Goal: Task Accomplishment & Management: Complete application form

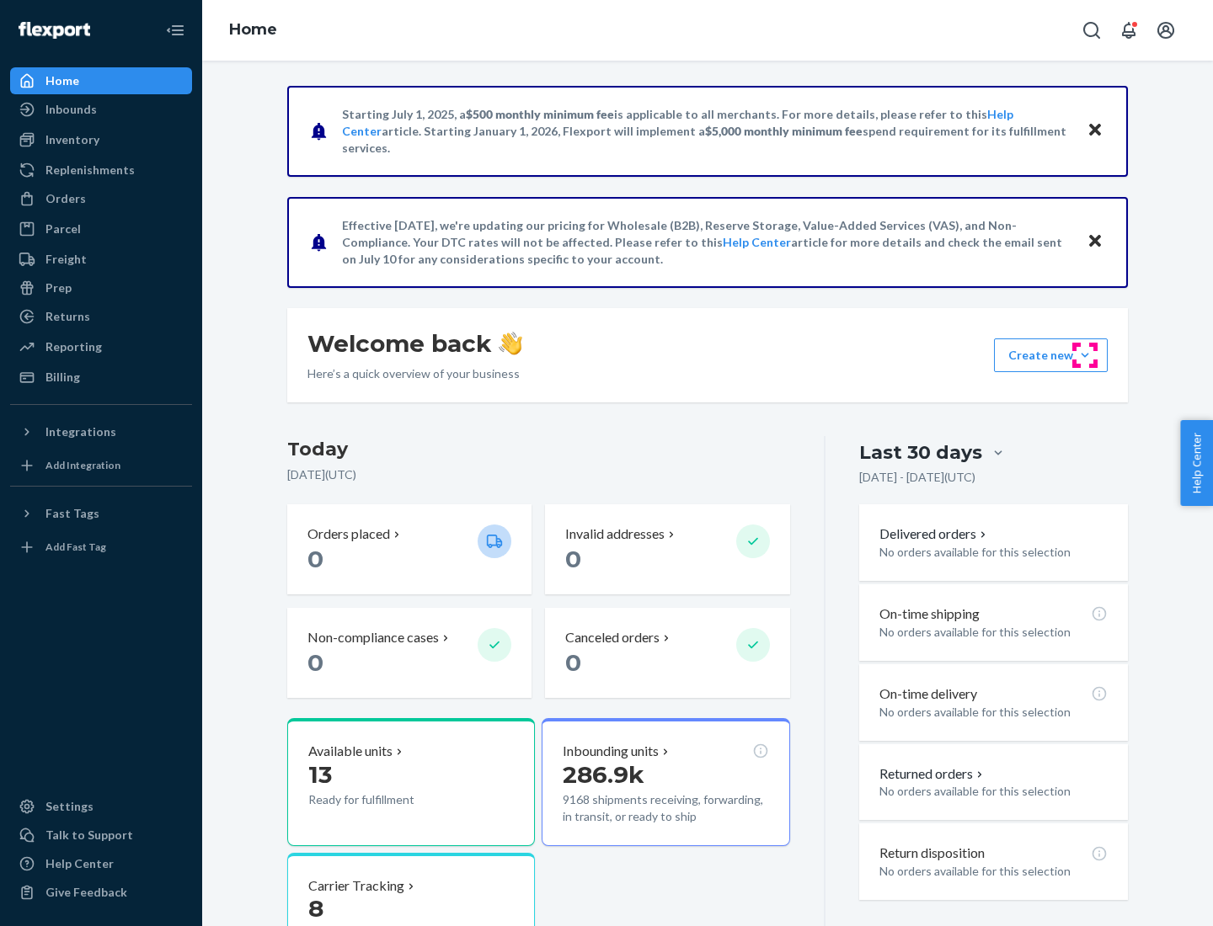
click at [1085, 355] on button "Create new Create new inbound Create new order Create new product" at bounding box center [1051, 356] width 114 height 34
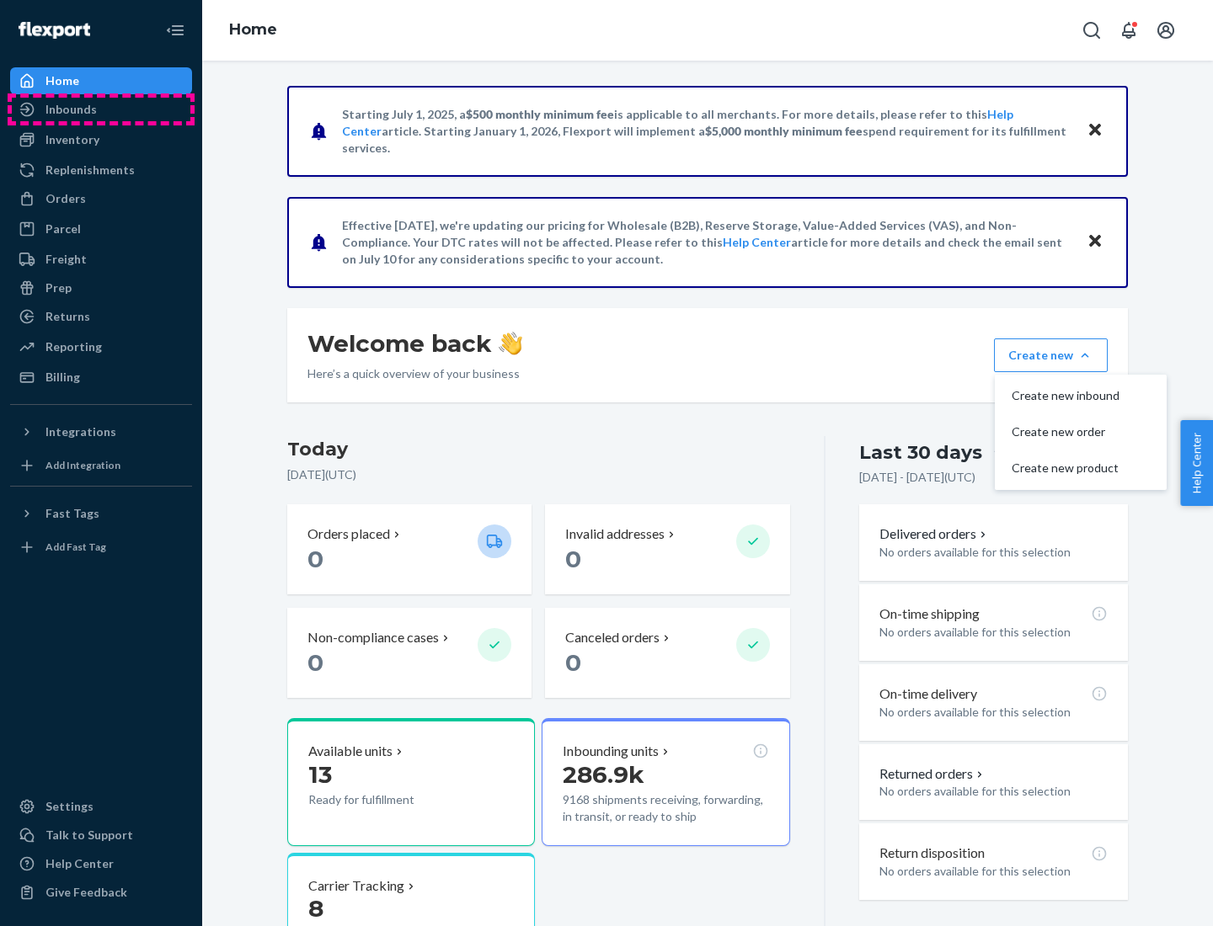
click at [101, 109] on div "Inbounds" at bounding box center [101, 110] width 179 height 24
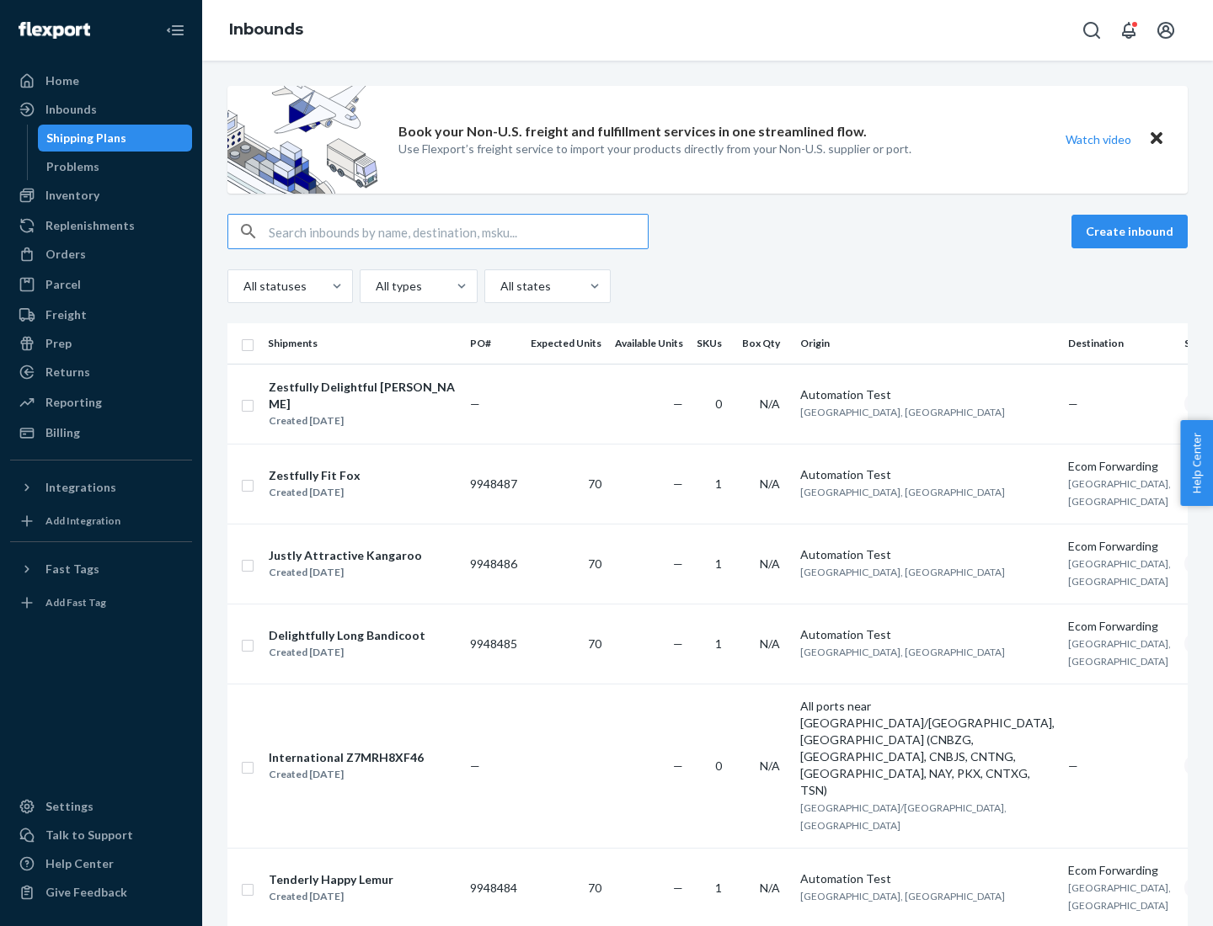
click at [1132, 232] on button "Create inbound" at bounding box center [1129, 232] width 116 height 34
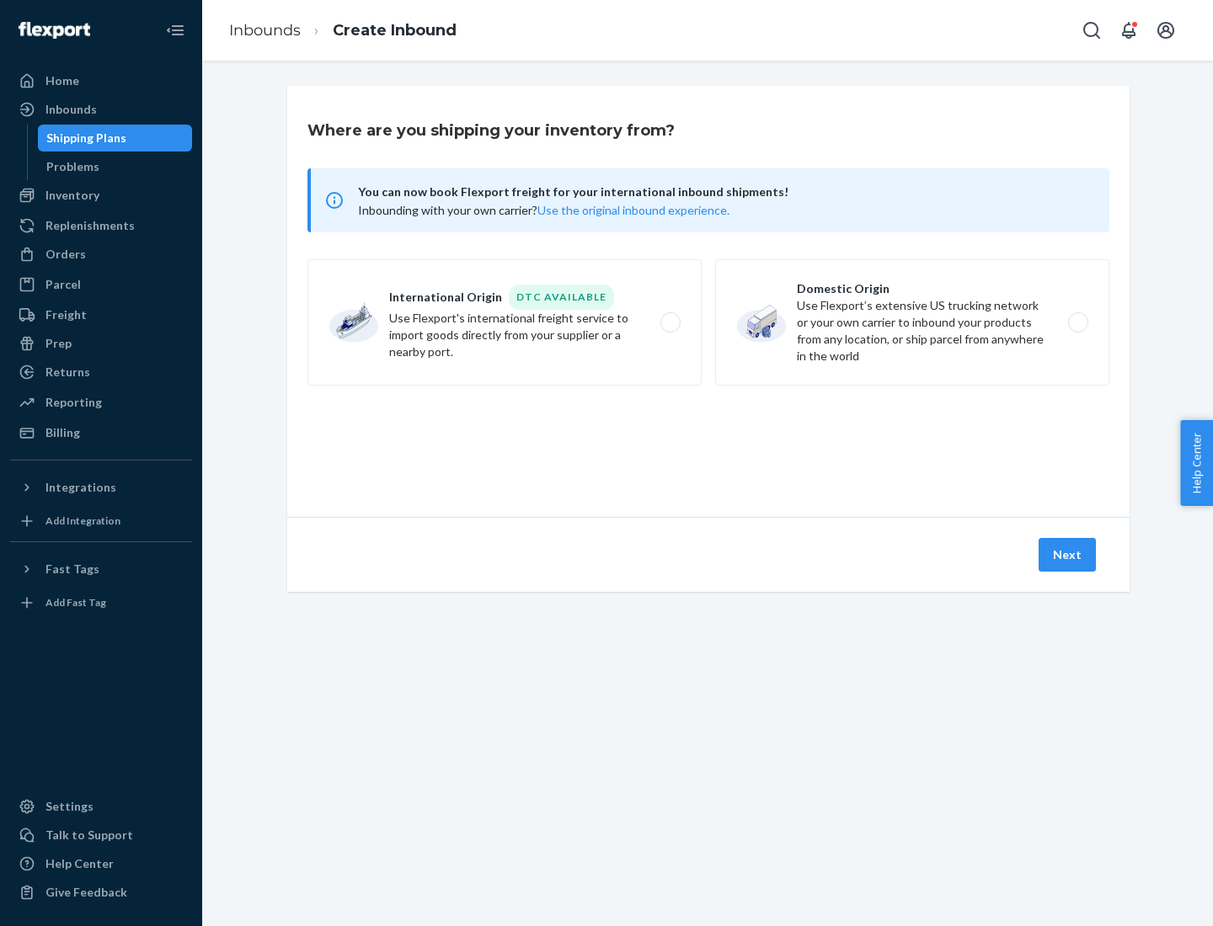
click at [912, 323] on label "Domestic Origin Use Flexport’s extensive US trucking network or your own carrie…" at bounding box center [912, 322] width 394 height 126
click at [1077, 323] on input "Domestic Origin Use Flexport’s extensive US trucking network or your own carrie…" at bounding box center [1082, 323] width 11 height 11
radio input "true"
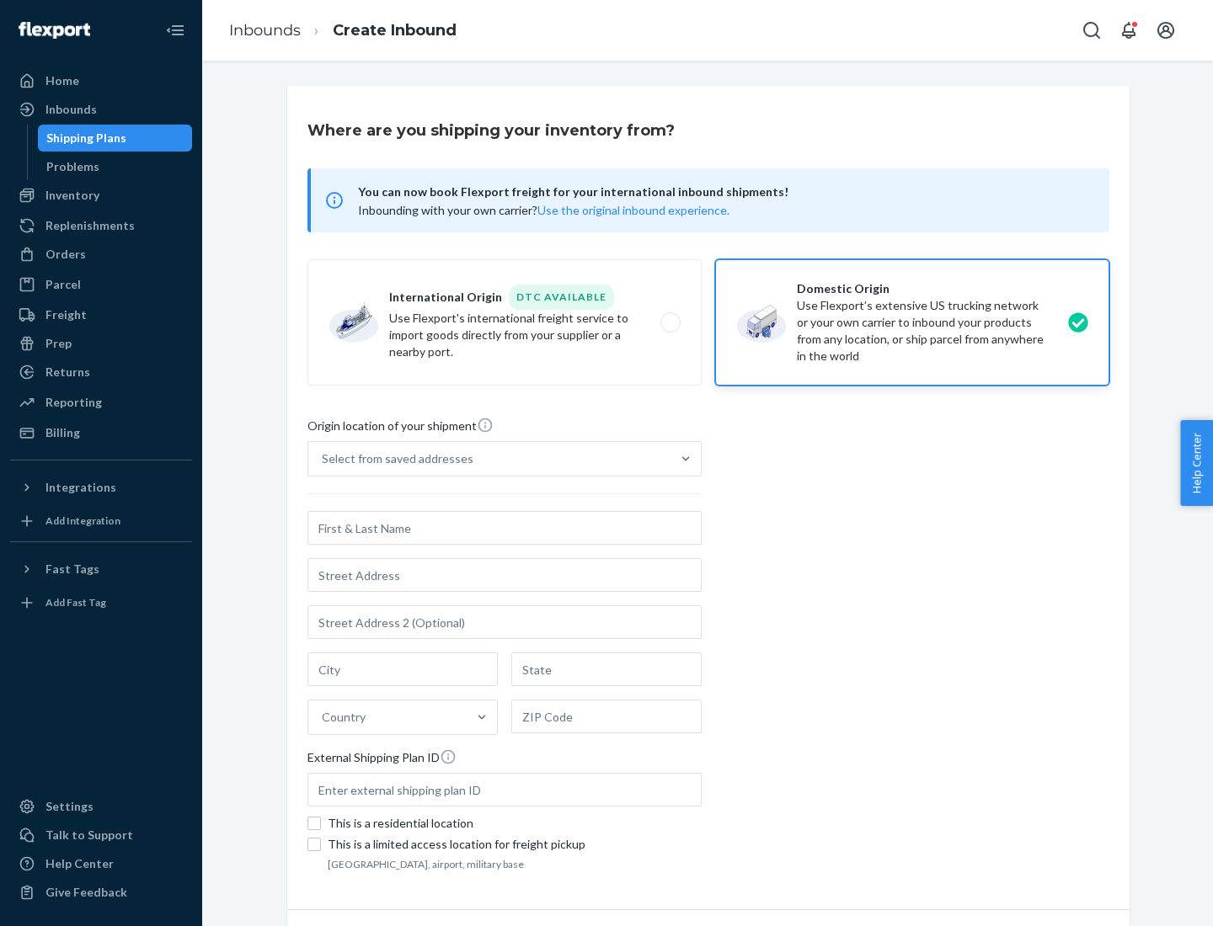
click at [489, 459] on div "Select from saved addresses" at bounding box center [489, 459] width 362 height 34
click at [323, 459] on input "Select from saved addresses" at bounding box center [323, 459] width 2 height 17
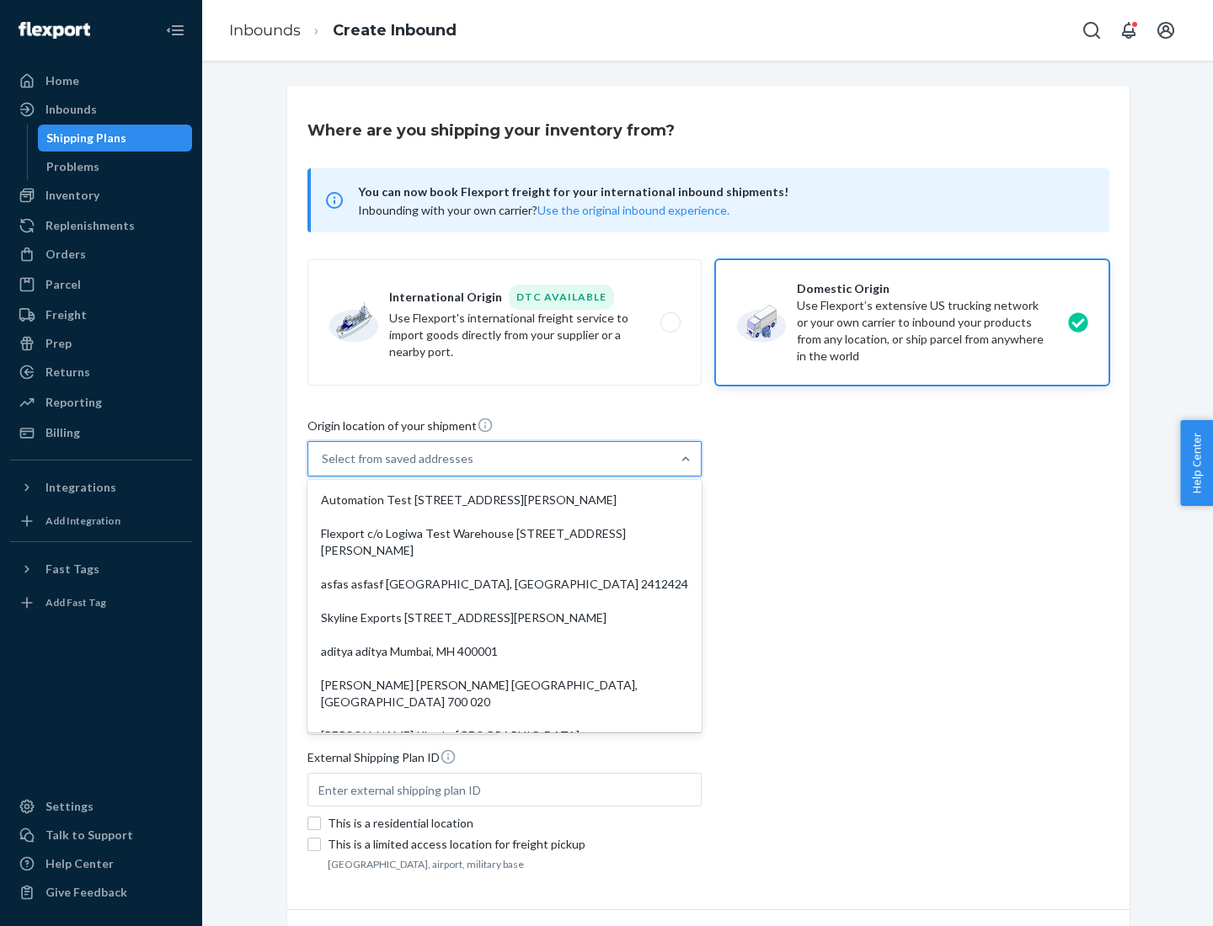
scroll to position [7, 0]
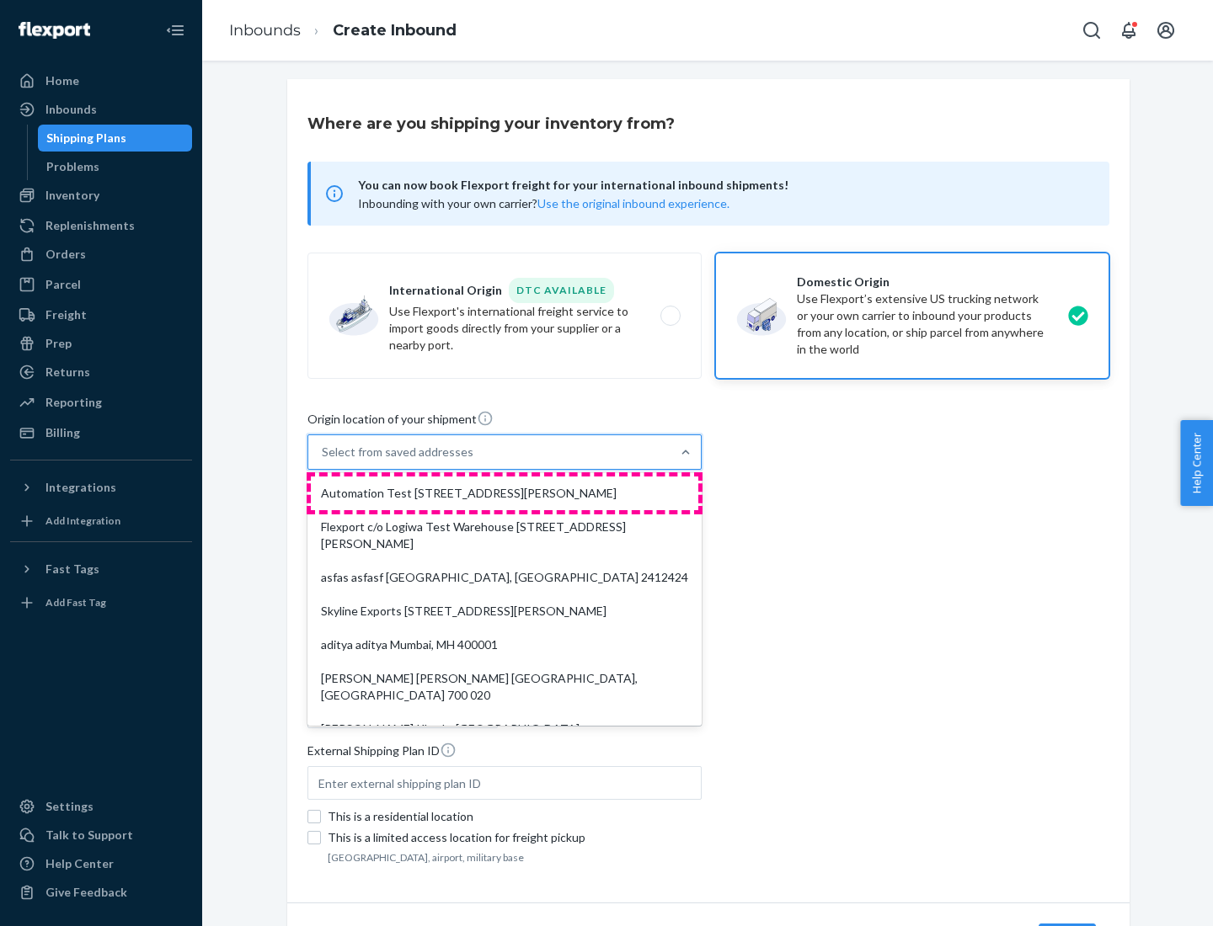
click at [504, 494] on div "Automation Test [STREET_ADDRESS][PERSON_NAME]" at bounding box center [504, 494] width 387 height 34
click at [323, 461] on input "option Automation Test [STREET_ADDRESS][PERSON_NAME]. 9 results available. Use …" at bounding box center [323, 452] width 2 height 17
type input "Automation Test"
type input "9th Floor"
type input "[GEOGRAPHIC_DATA]"
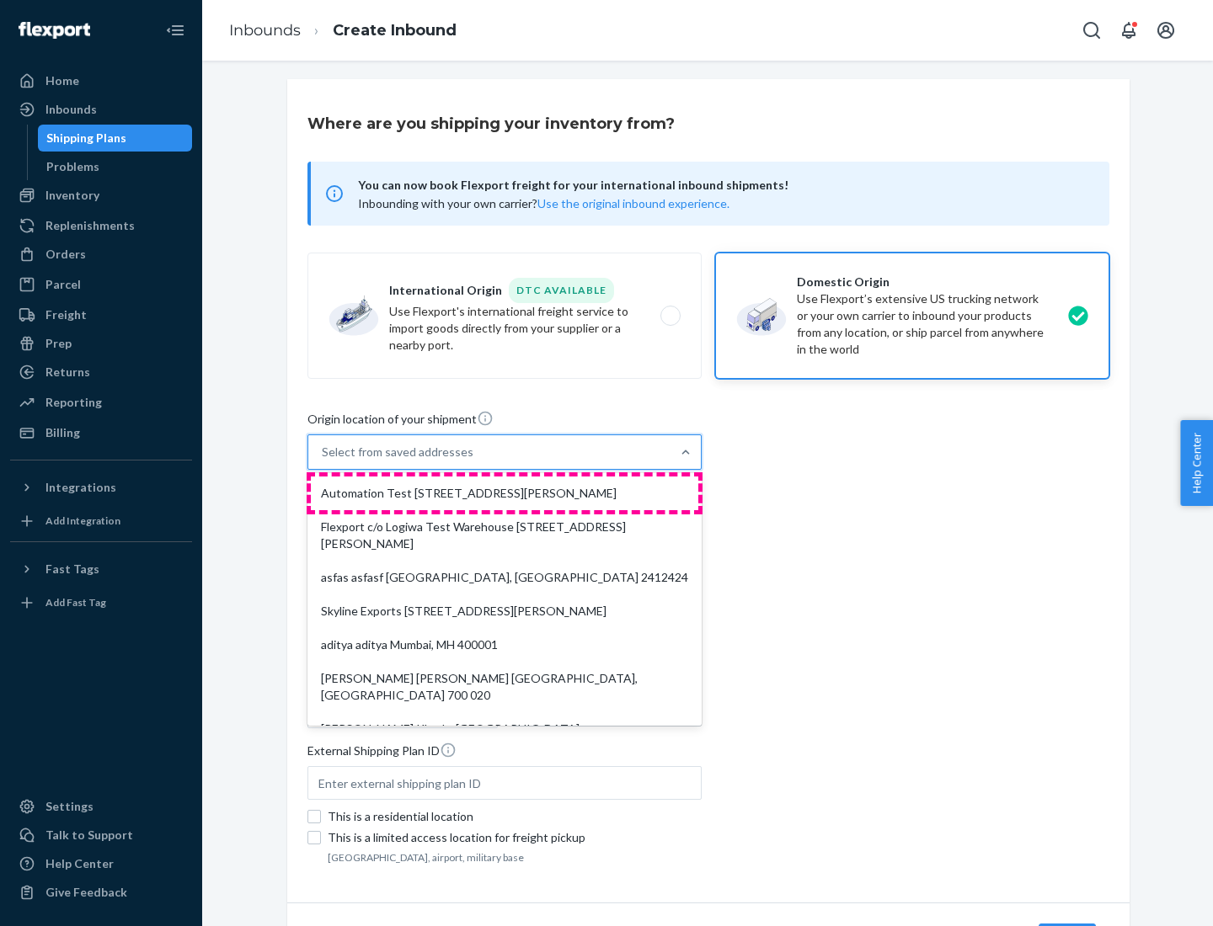
type input "CA"
type input "94104"
type input "[STREET_ADDRESS][PERSON_NAME]"
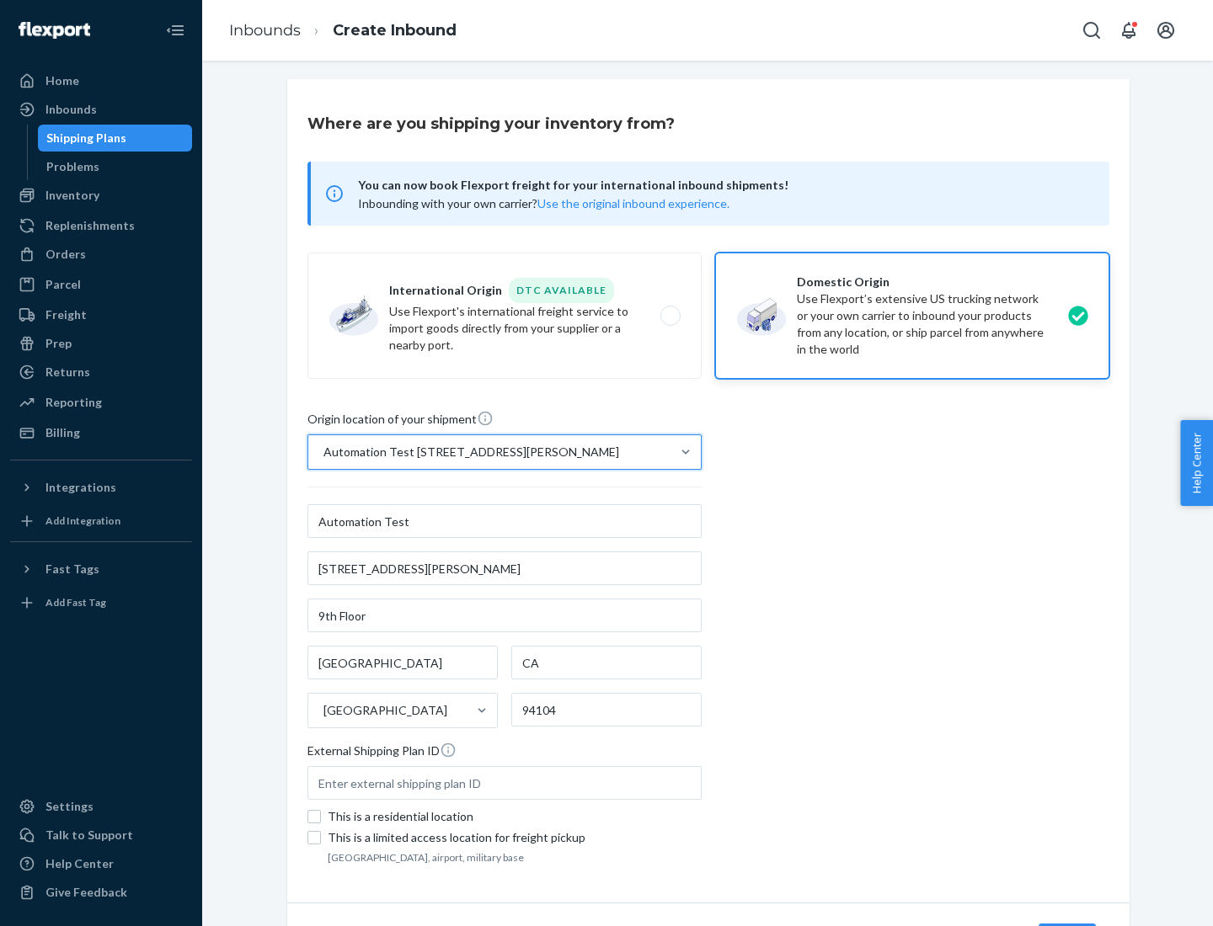
scroll to position [99, 0]
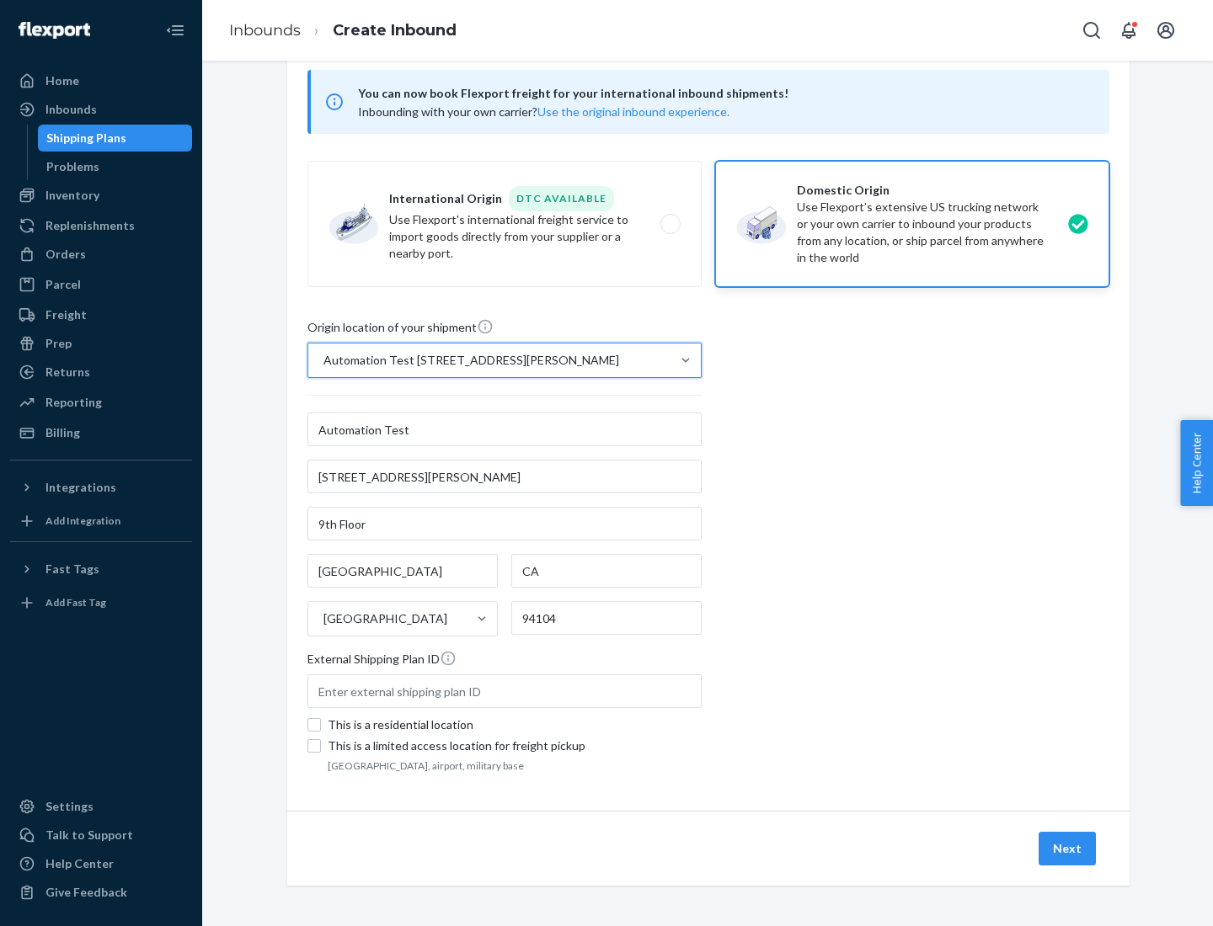
click at [1068, 849] on button "Next" at bounding box center [1066, 849] width 57 height 34
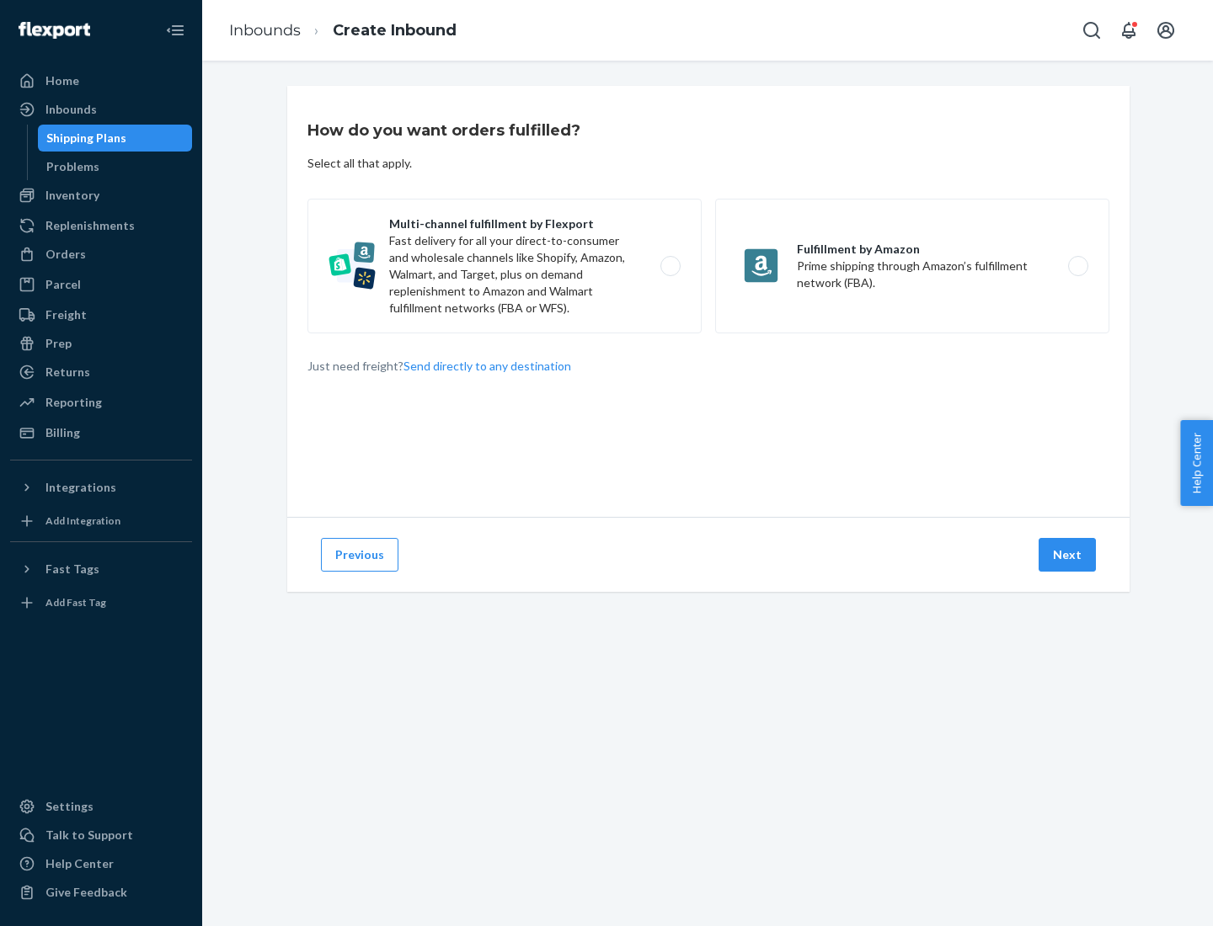
click at [504, 266] on label "Multi-channel fulfillment by Flexport Fast delivery for all your direct-to-cons…" at bounding box center [504, 266] width 394 height 135
click at [670, 266] on input "Multi-channel fulfillment by Flexport Fast delivery for all your direct-to-cons…" at bounding box center [675, 266] width 11 height 11
radio input "true"
click at [1068, 555] on button "Next" at bounding box center [1066, 555] width 57 height 34
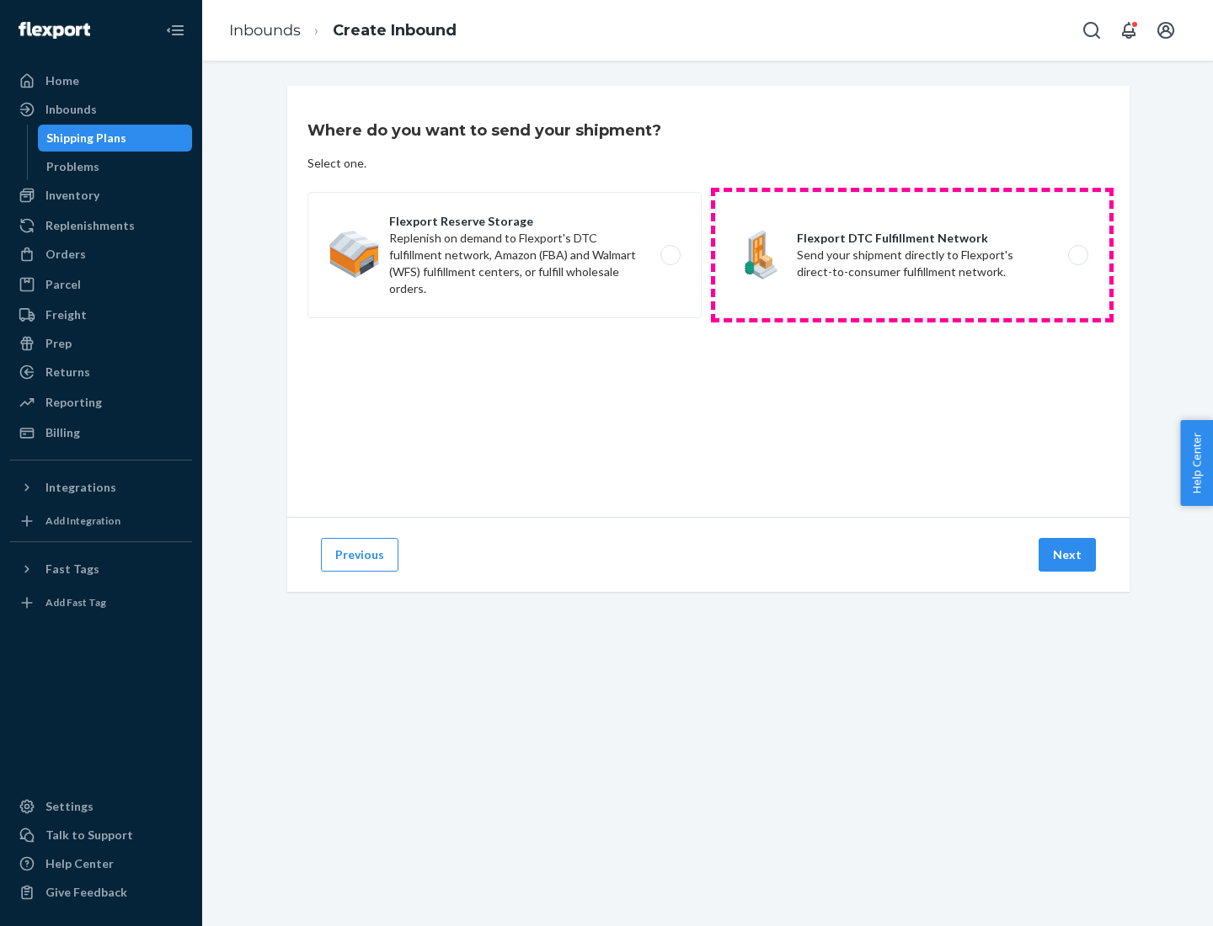
click at [912, 255] on label "Flexport DTC Fulfillment Network Send your shipment directly to Flexport's dire…" at bounding box center [912, 255] width 394 height 126
click at [1077, 255] on input "Flexport DTC Fulfillment Network Send your shipment directly to Flexport's dire…" at bounding box center [1082, 255] width 11 height 11
radio input "true"
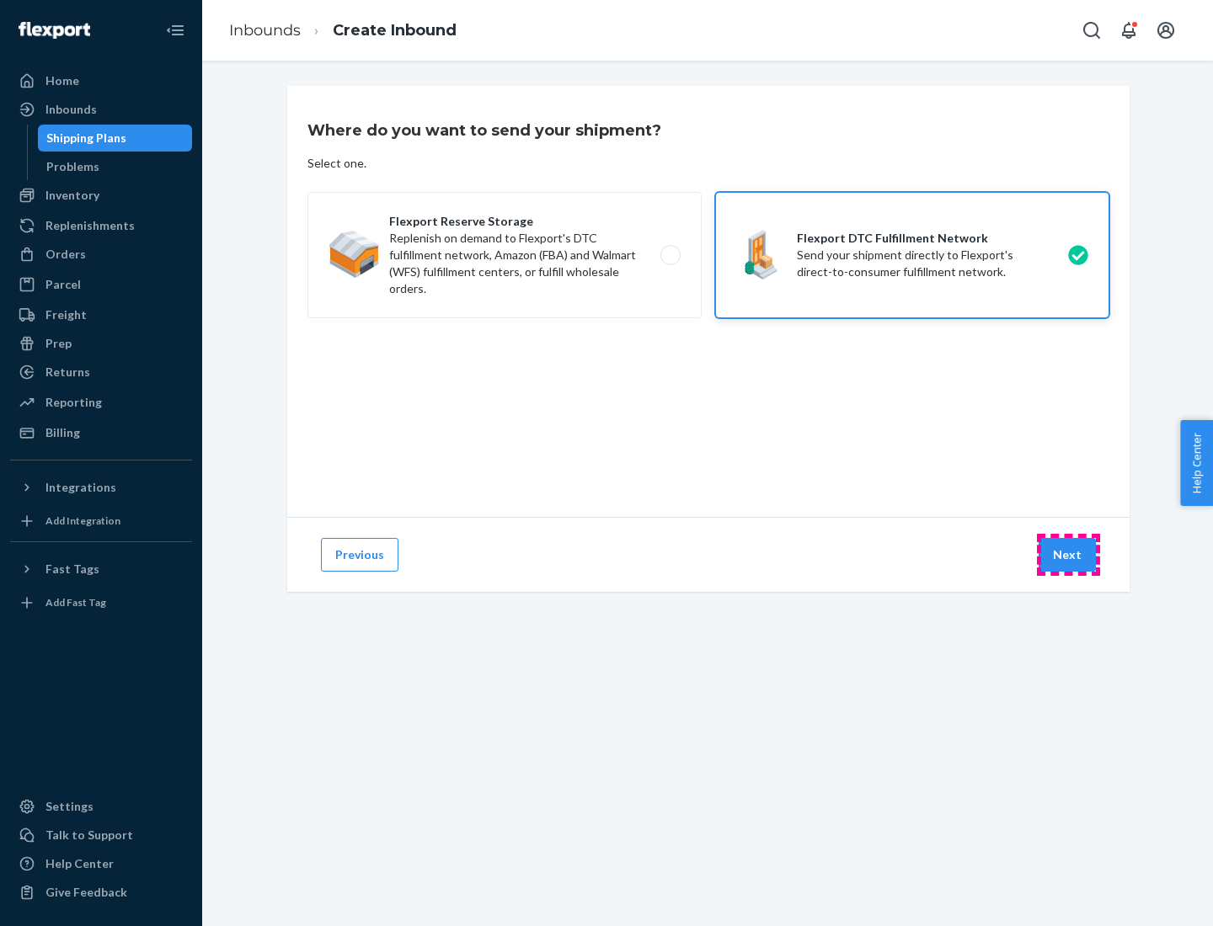
click at [1068, 555] on button "Next" at bounding box center [1066, 555] width 57 height 34
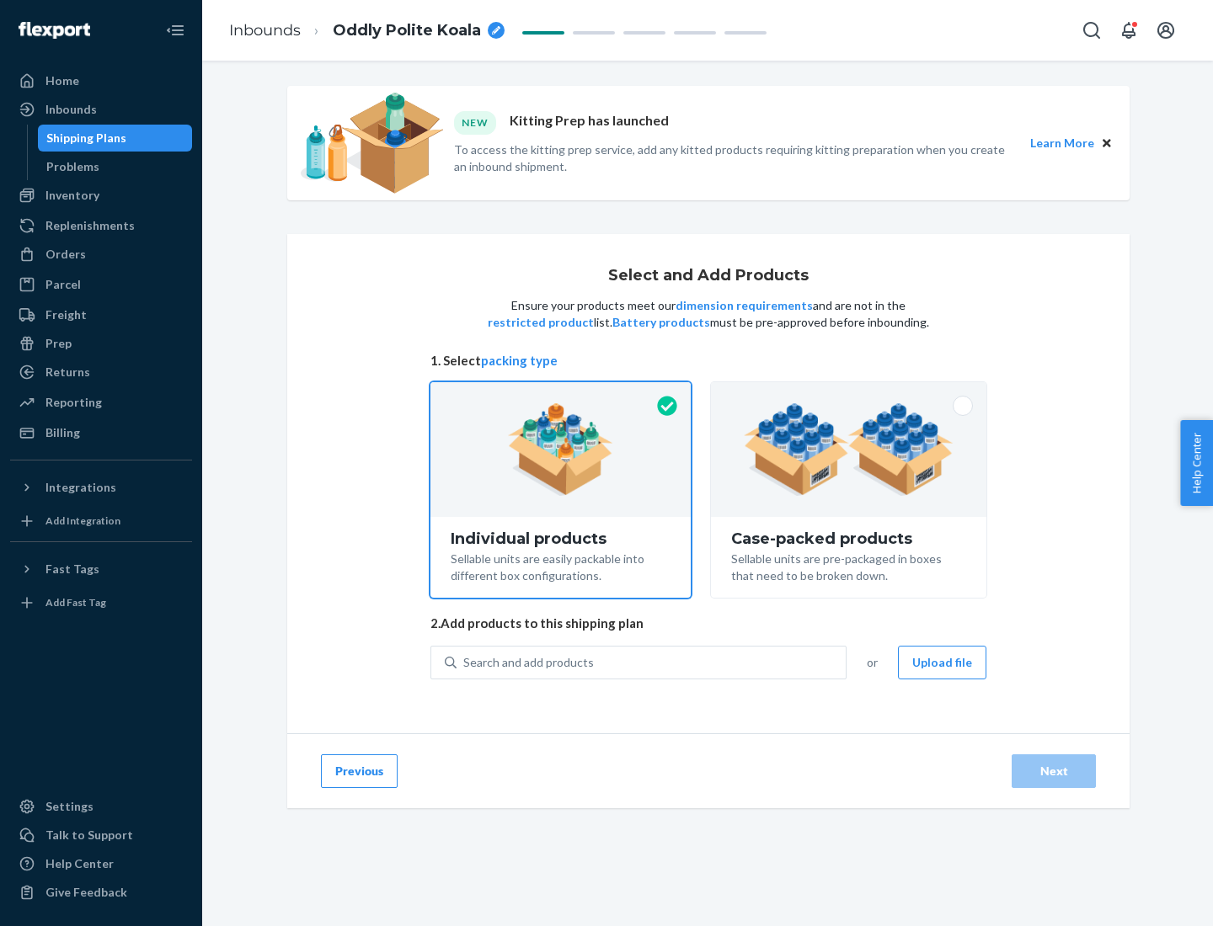
click at [849, 450] on img at bounding box center [849, 449] width 210 height 93
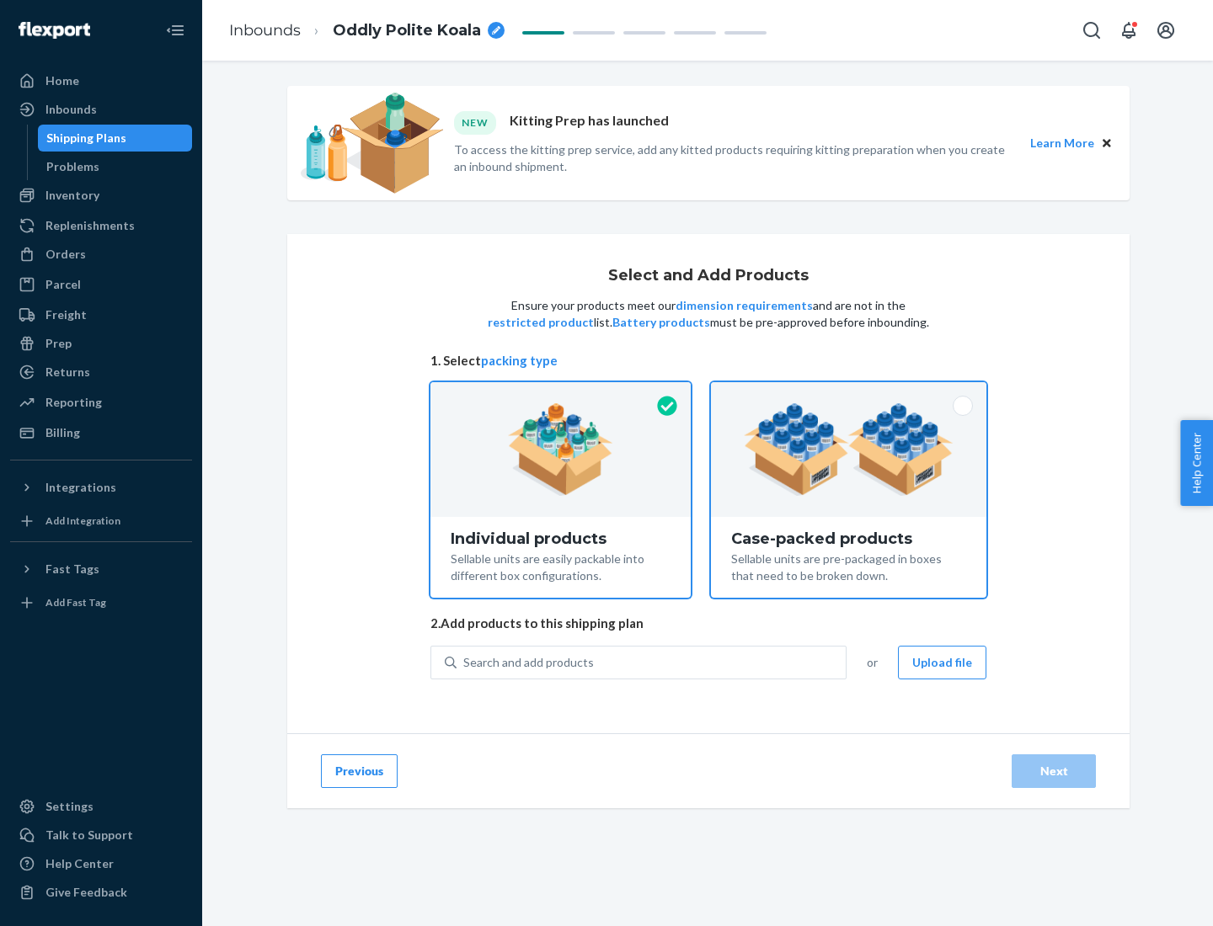
click at [849, 393] on input "Case-packed products Sellable units are pre-packaged in boxes that need to be b…" at bounding box center [848, 387] width 11 height 11
radio input "true"
radio input "false"
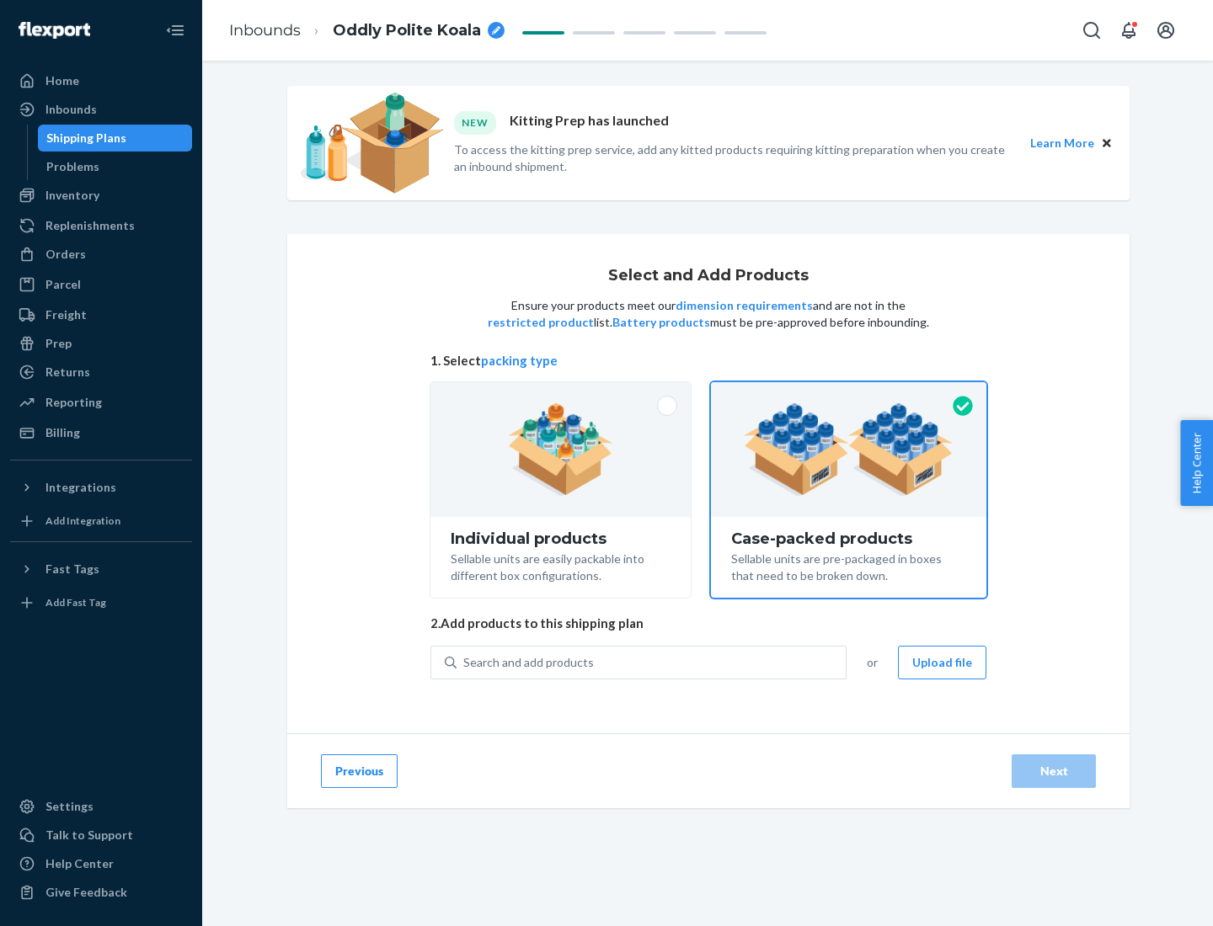
click at [652, 662] on div "Search and add products" at bounding box center [650, 663] width 389 height 30
click at [465, 662] on input "Search and add products" at bounding box center [464, 662] width 2 height 17
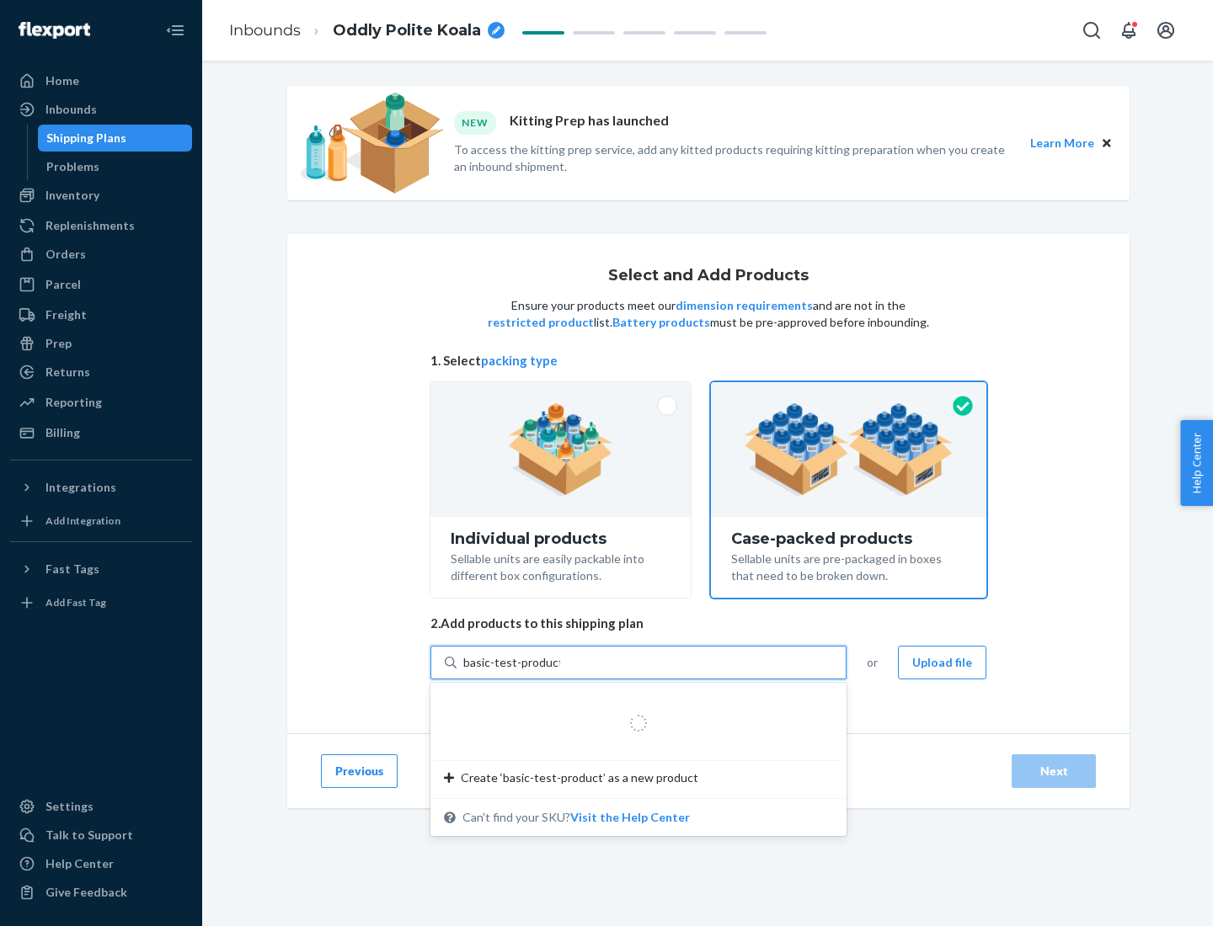
type input "basic-test-product-1"
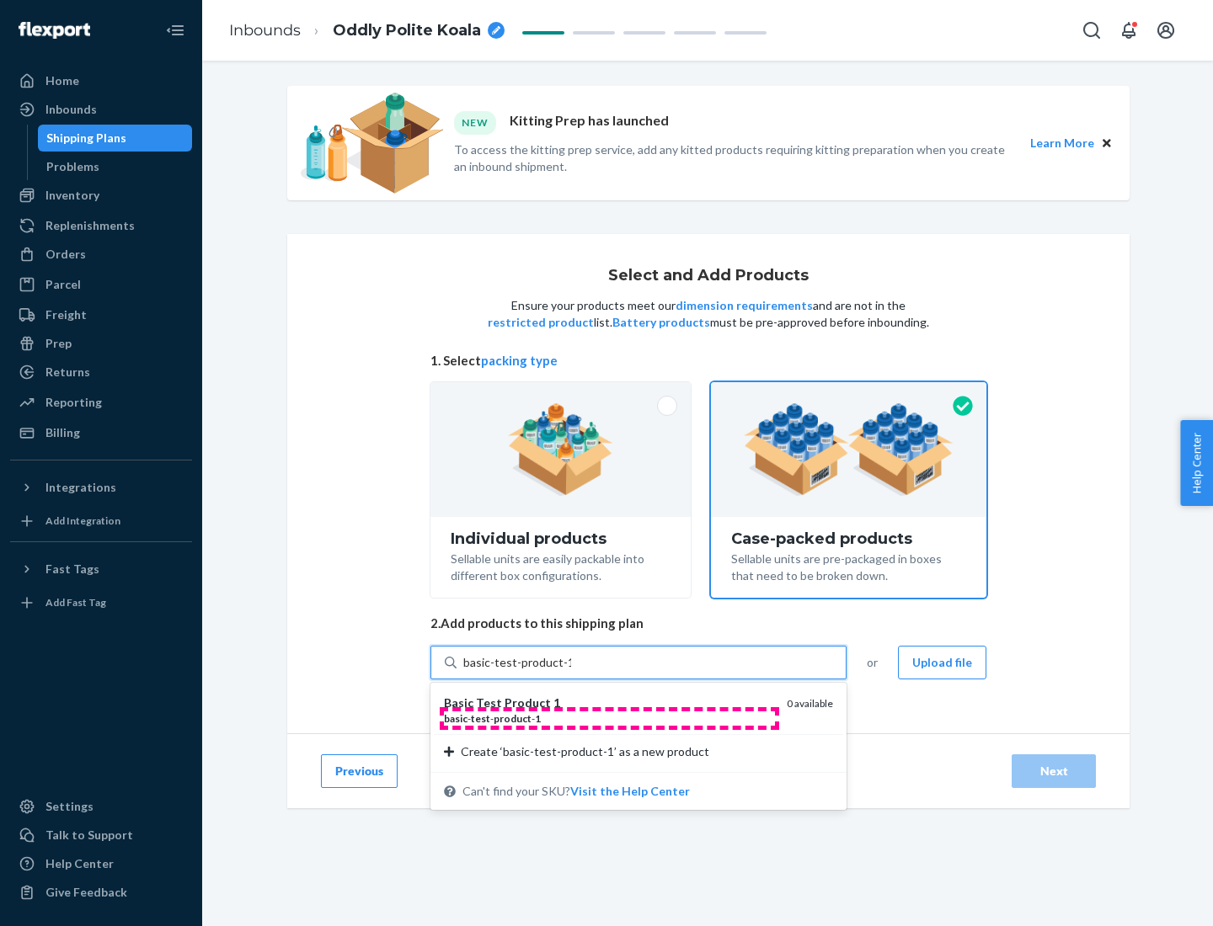
click at [609, 718] on div "basic - test - product - 1" at bounding box center [608, 719] width 329 height 14
click at [571, 671] on input "basic-test-product-1" at bounding box center [517, 662] width 108 height 17
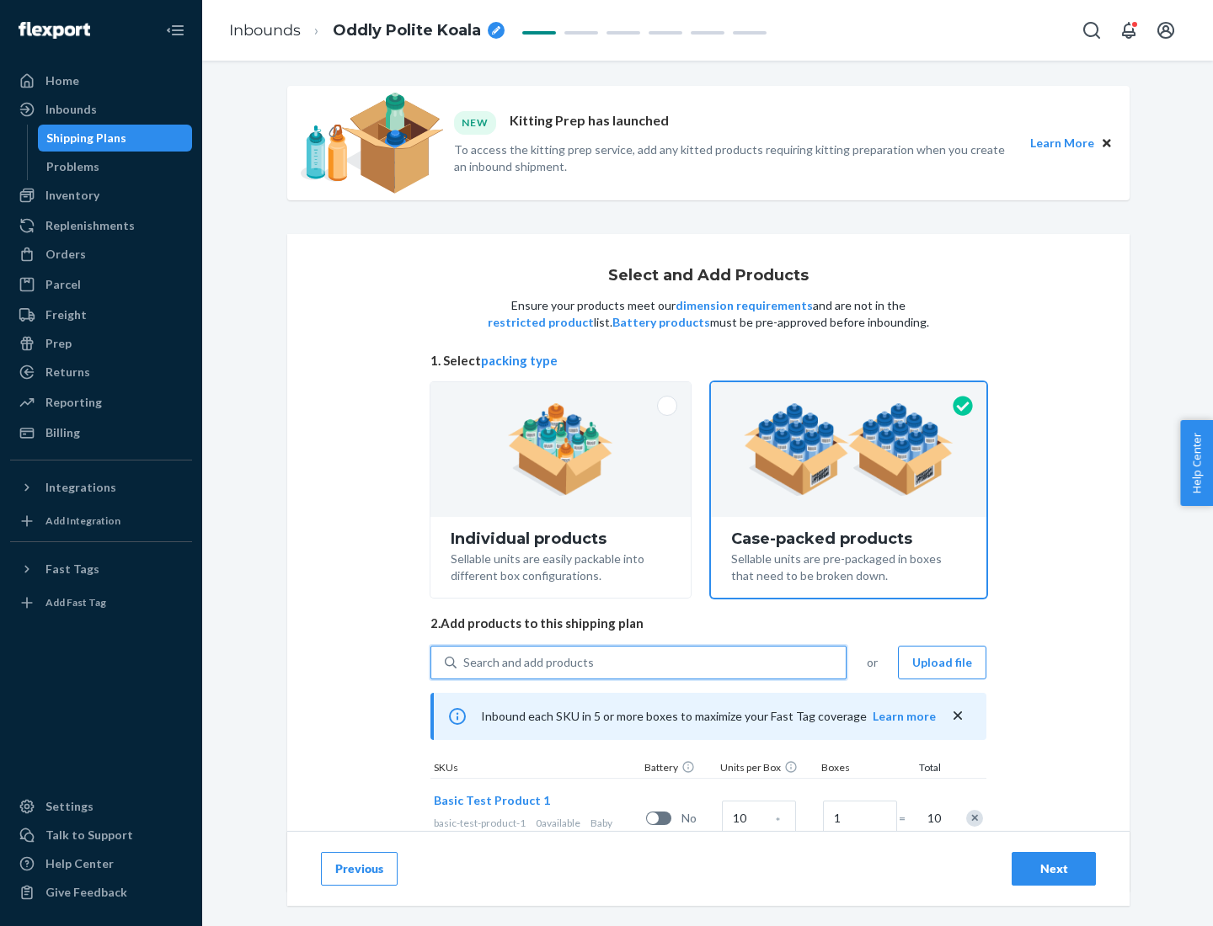
scroll to position [61, 0]
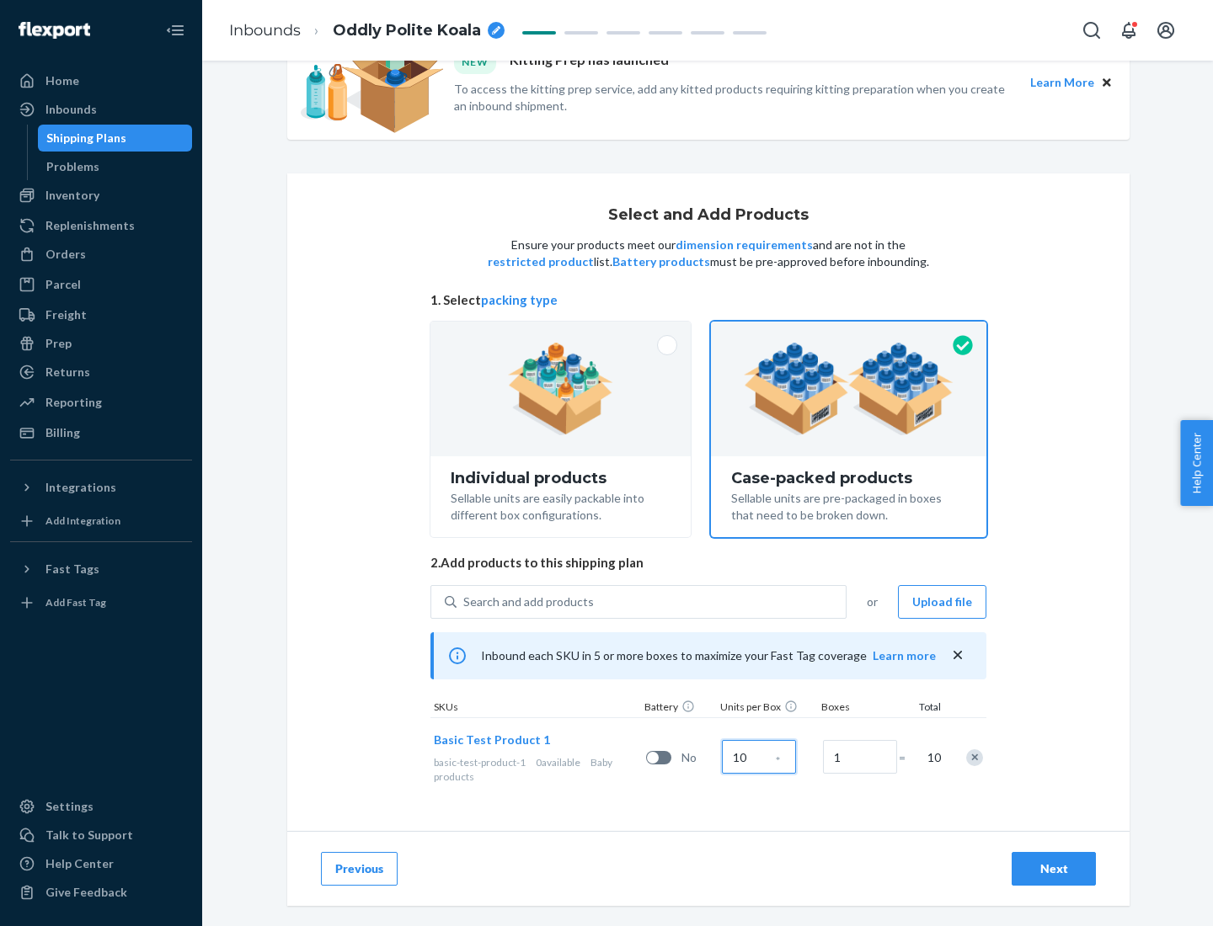
type input "10"
type input "7"
click at [1054, 869] on div "Next" at bounding box center [1054, 869] width 56 height 17
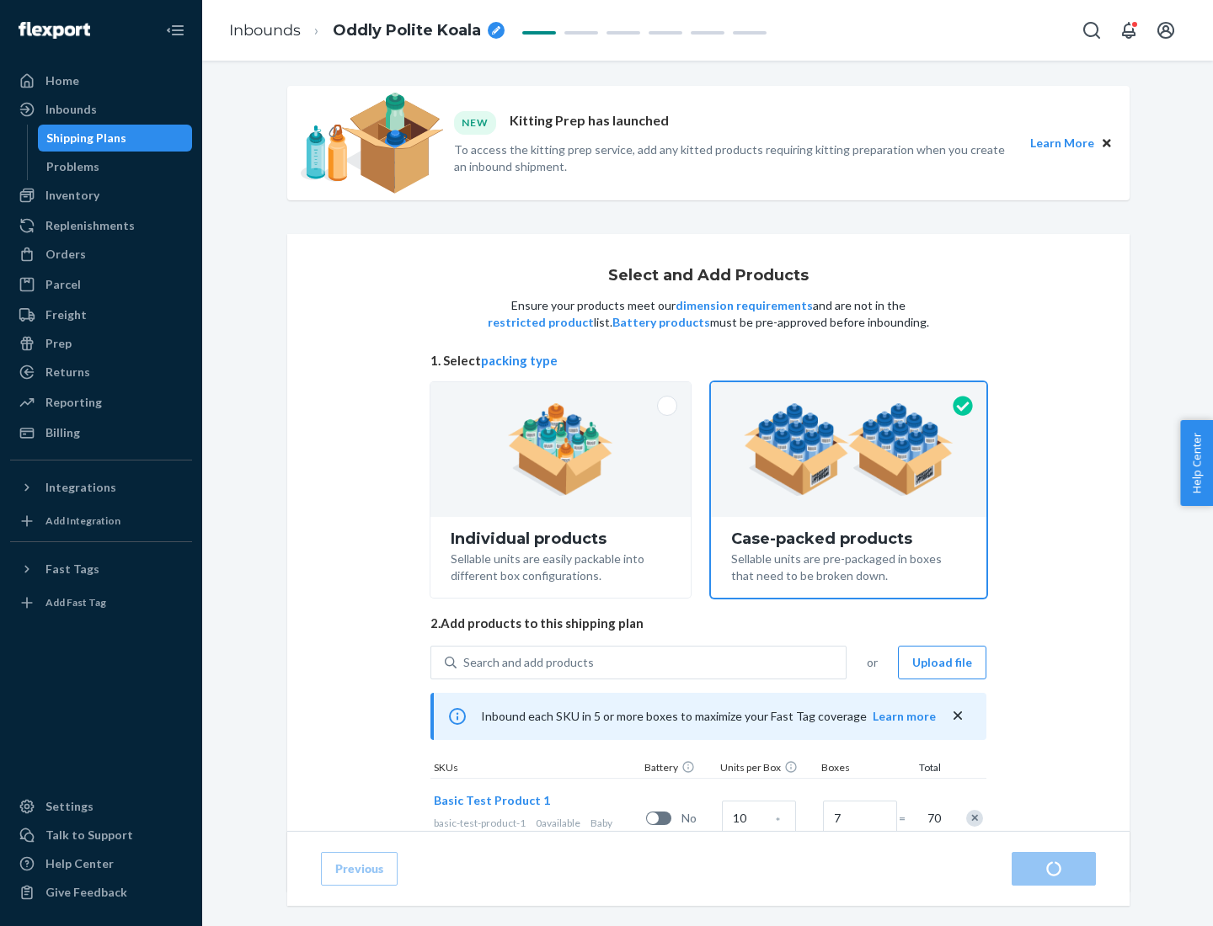
radio input "true"
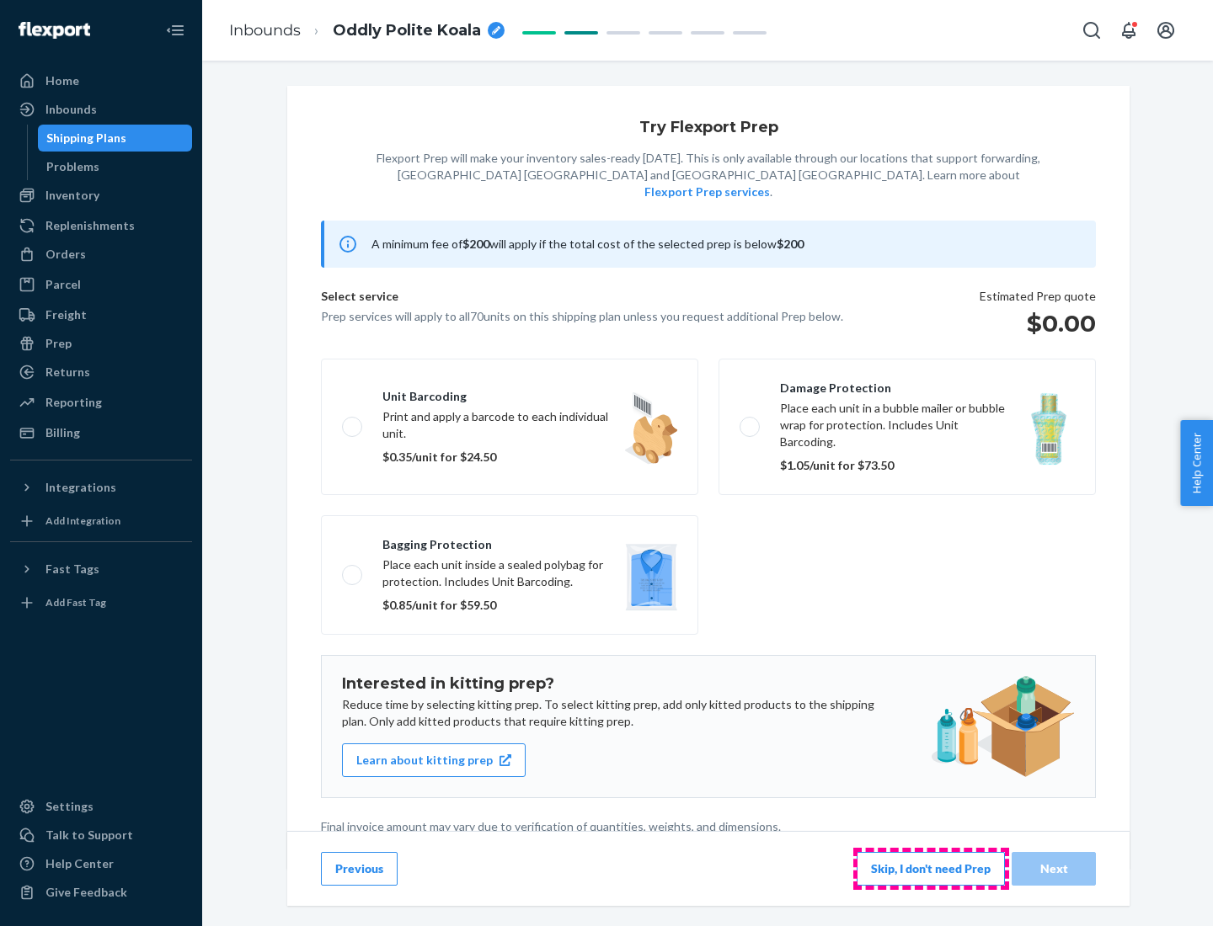
scroll to position [4, 0]
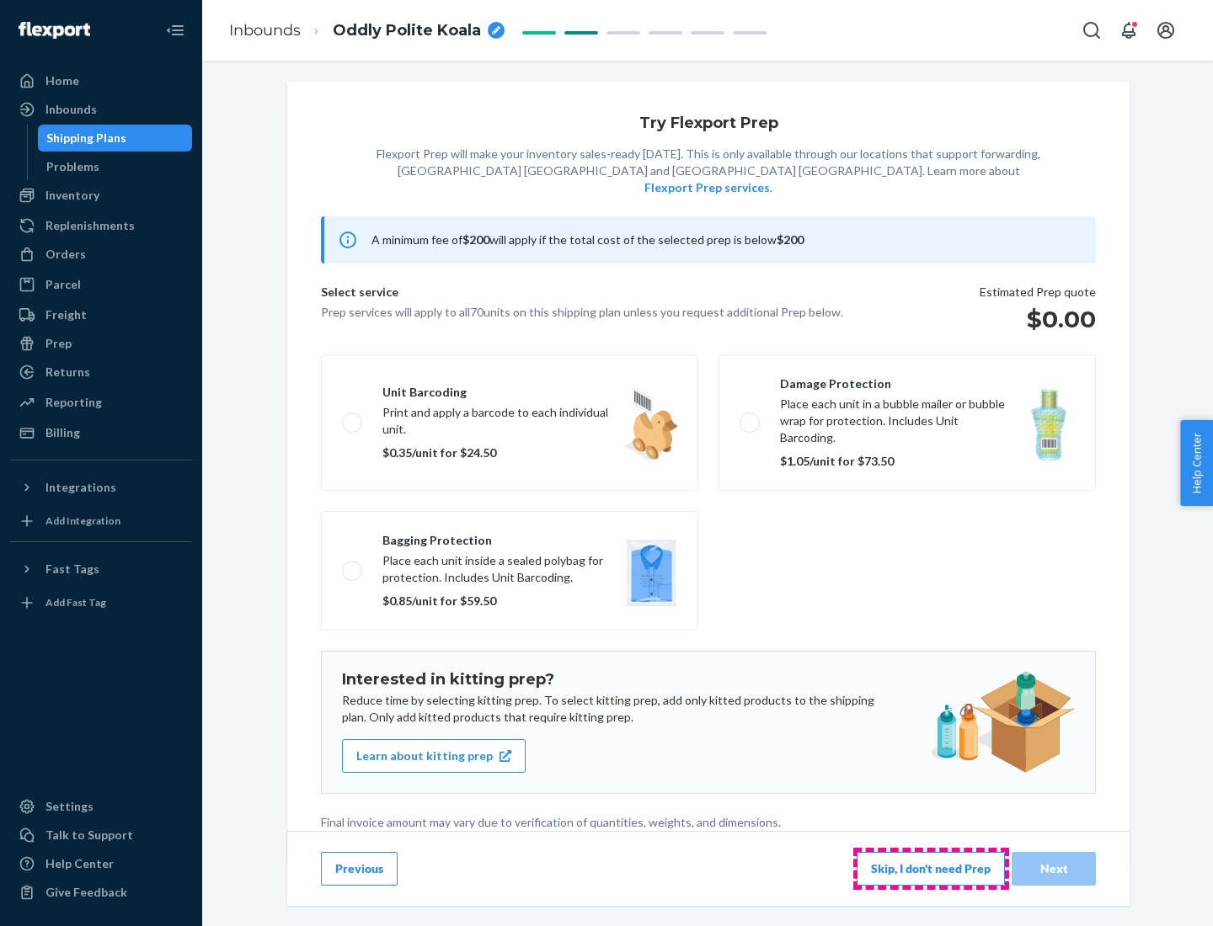
click at [931, 868] on button "Skip, I don't need Prep" at bounding box center [931, 869] width 148 height 34
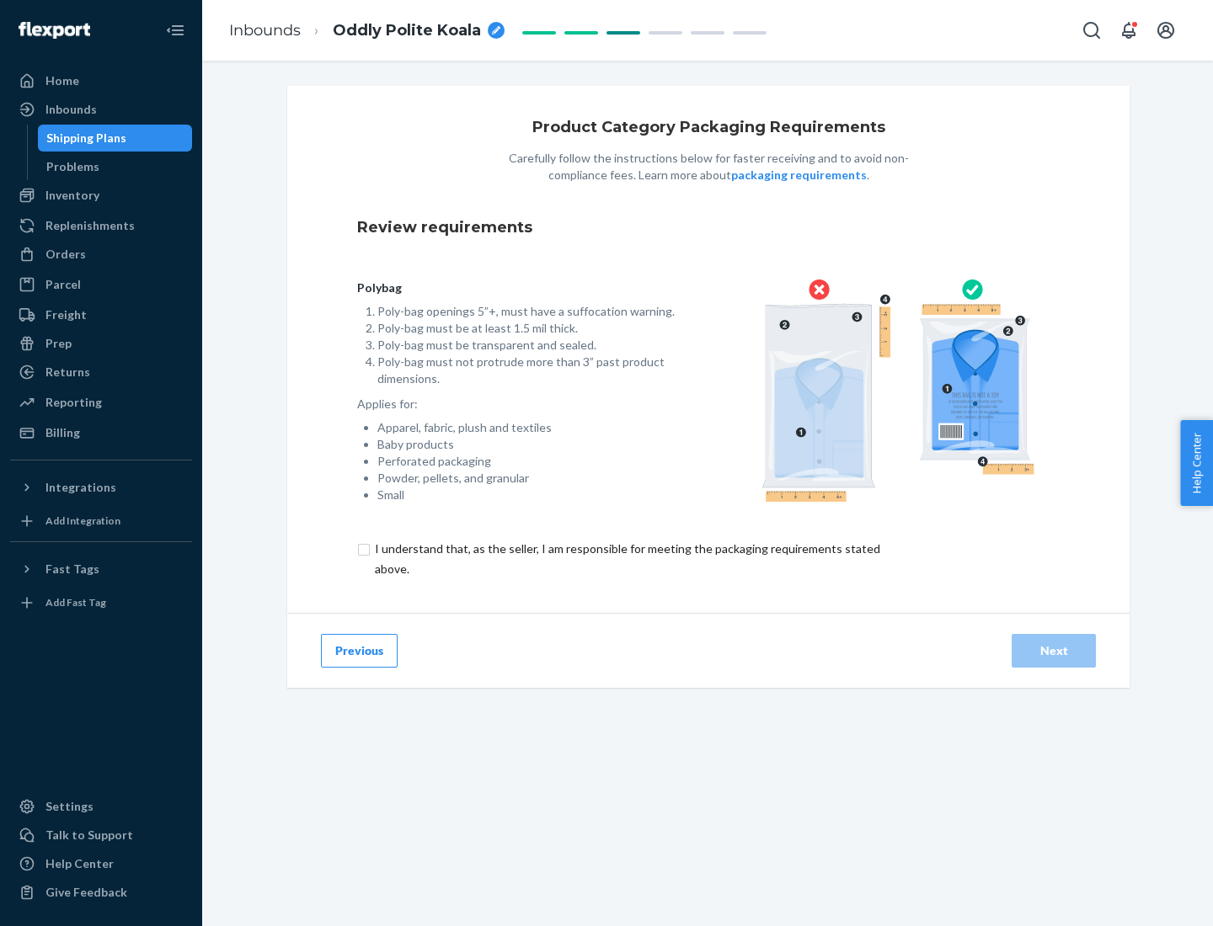
click at [626, 558] on input "checkbox" at bounding box center [637, 559] width 560 height 40
checkbox input "true"
click at [1054, 650] on div "Next" at bounding box center [1054, 651] width 56 height 17
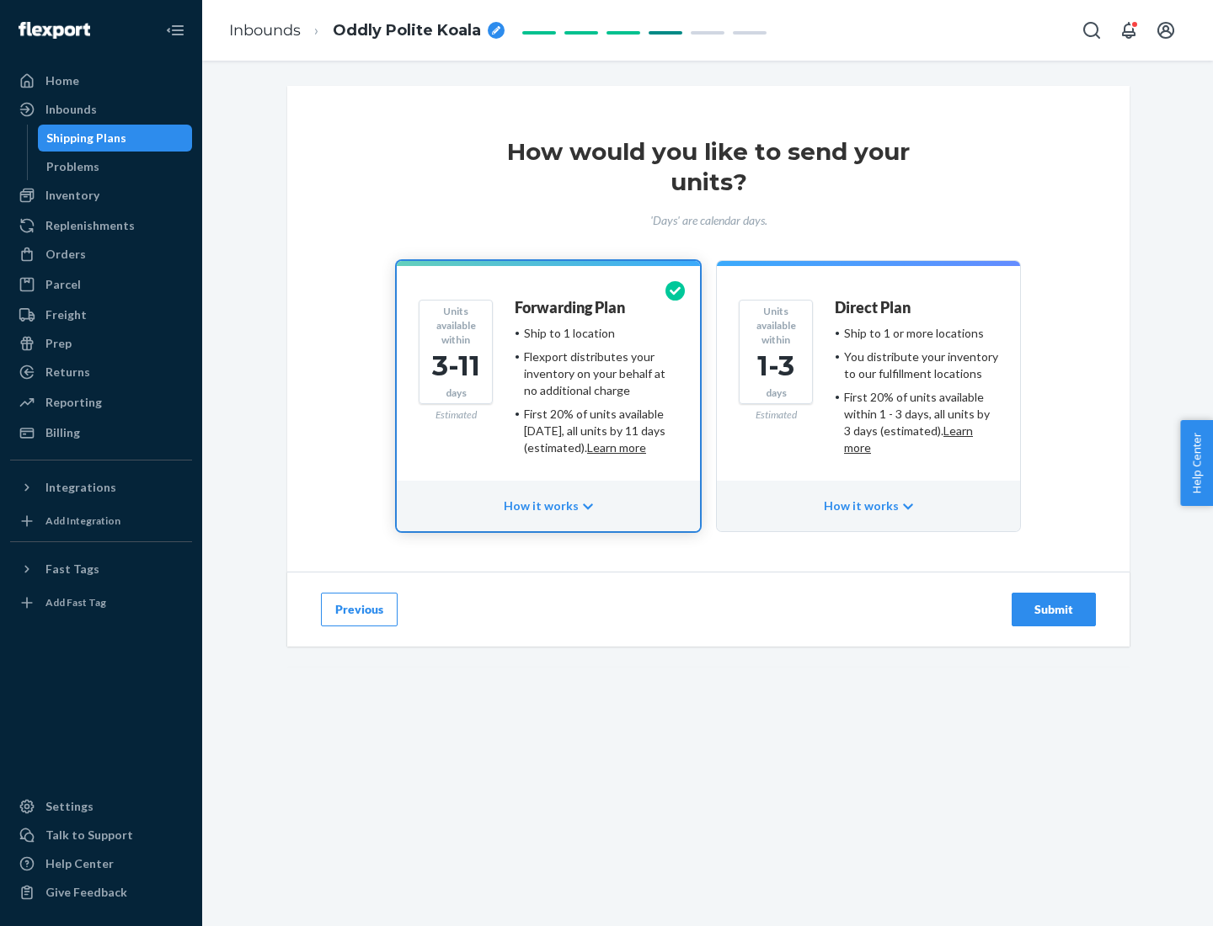
click at [868, 384] on ul "Ship to 1 or more locations You distribute your inventory to our fulfillment lo…" at bounding box center [916, 390] width 163 height 131
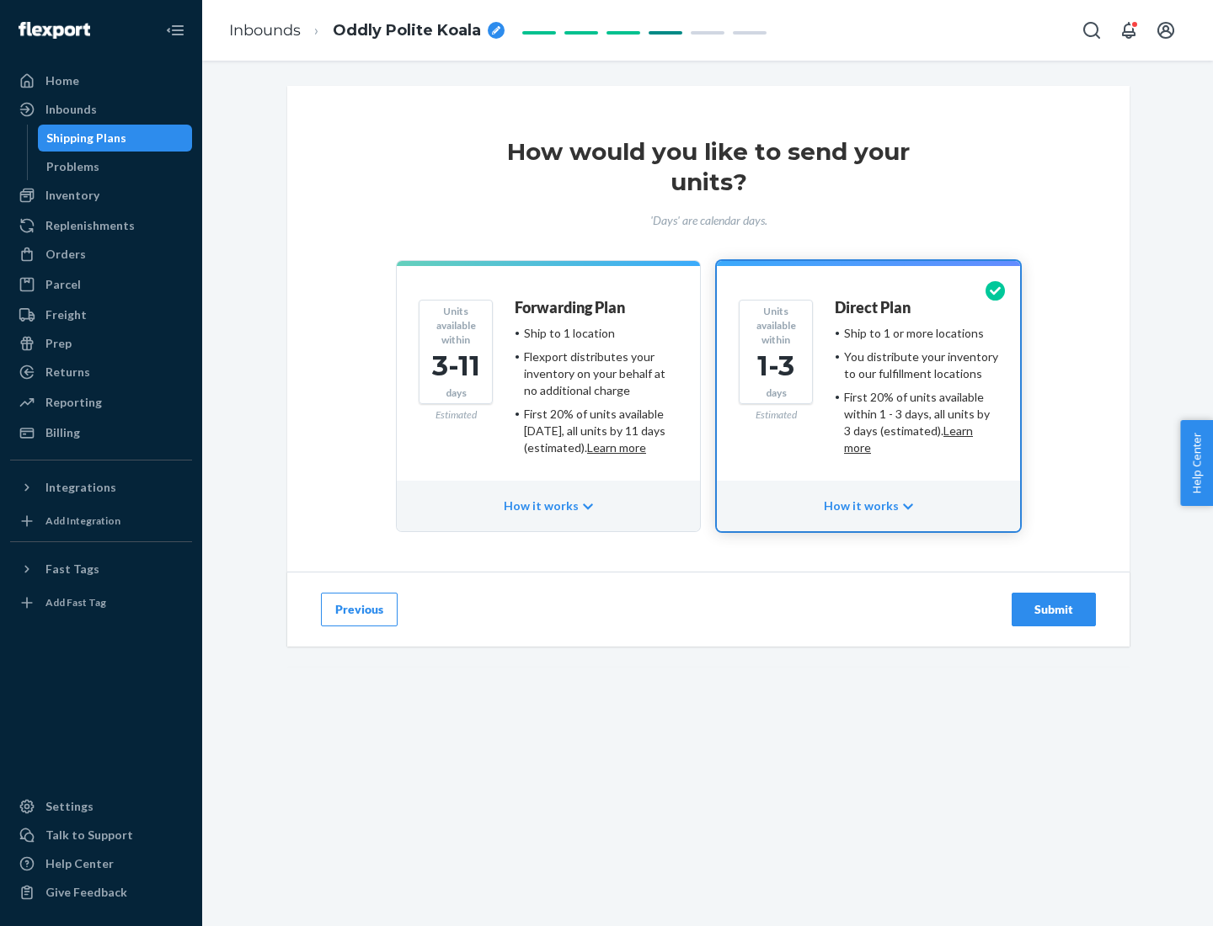
click at [1054, 610] on div "Submit" at bounding box center [1054, 609] width 56 height 17
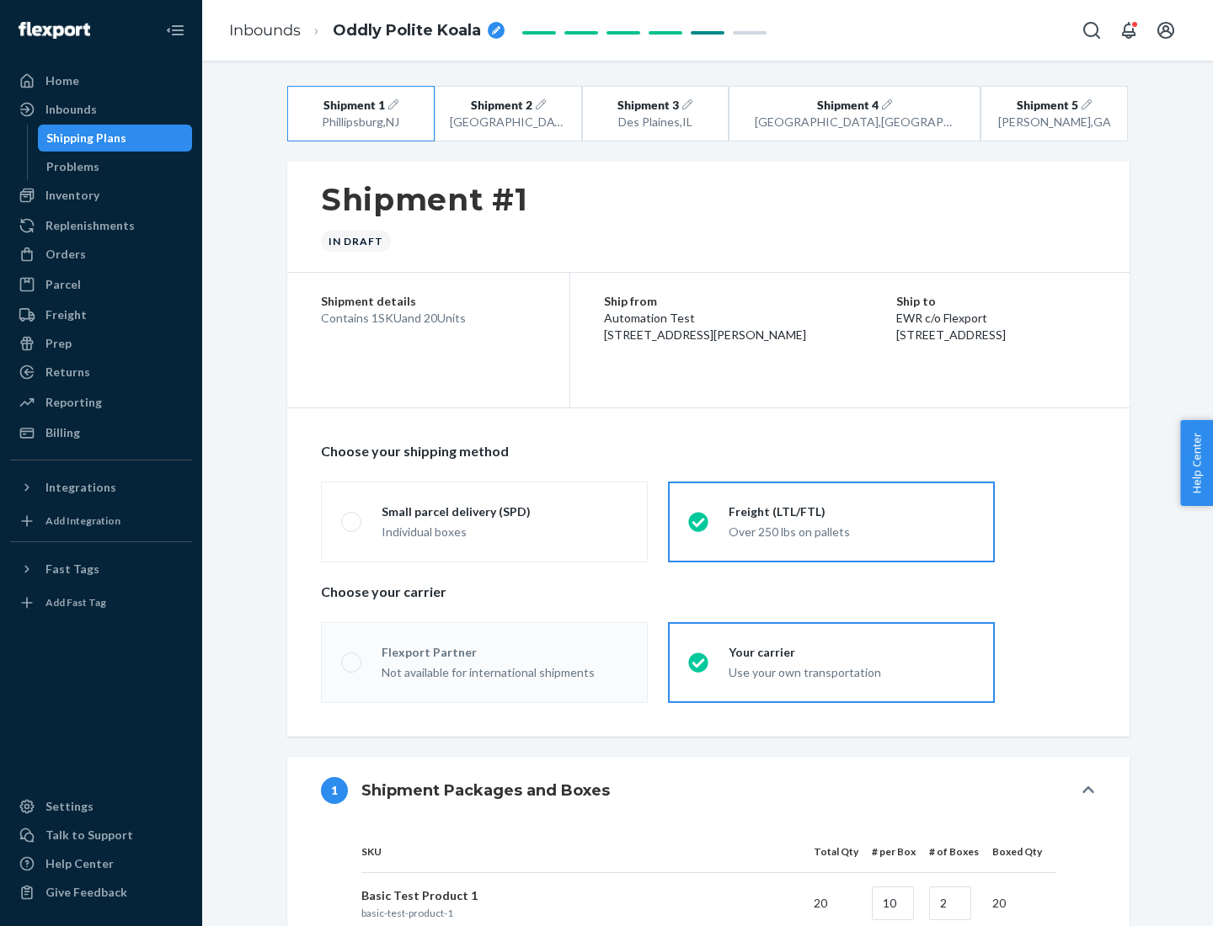
radio input "true"
radio input "false"
radio input "true"
radio input "false"
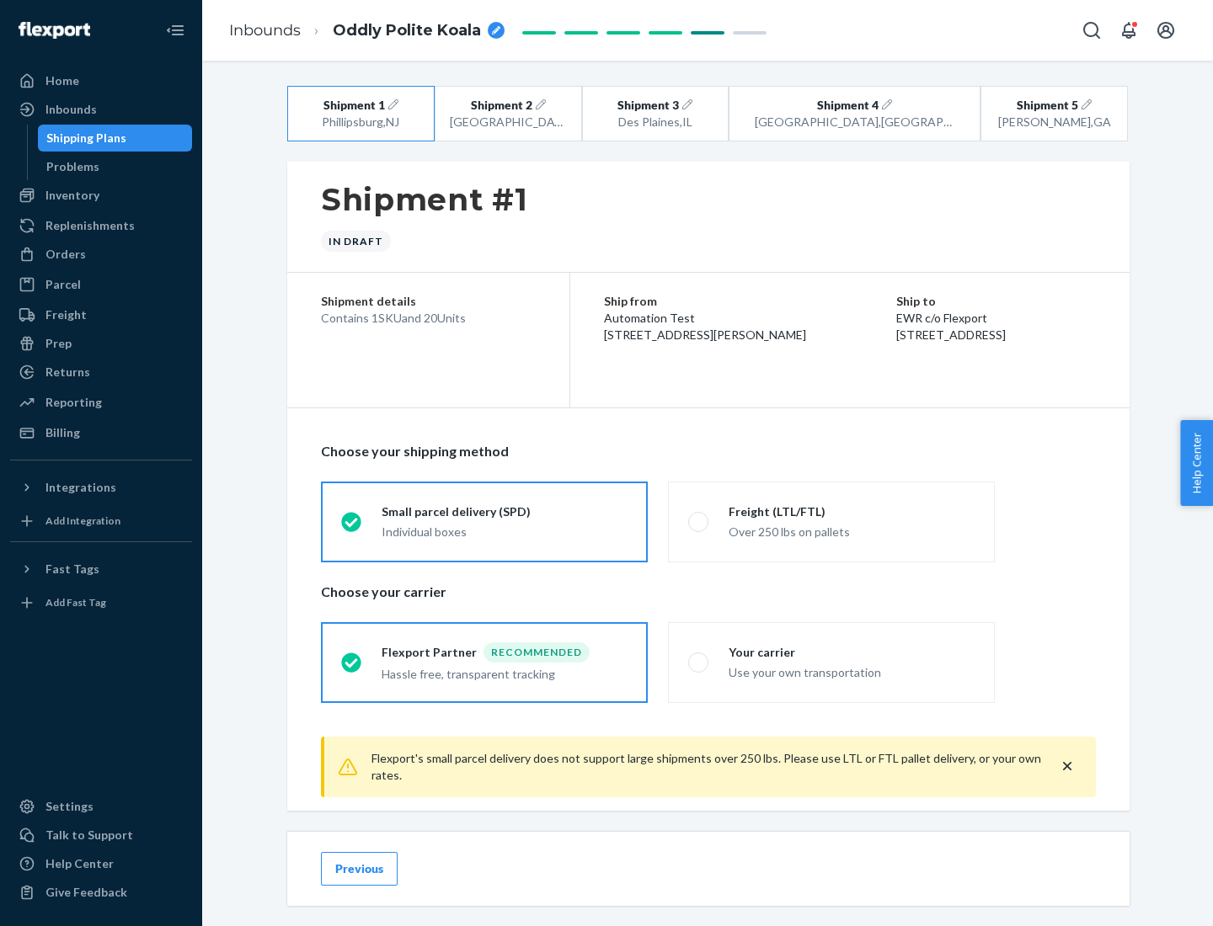
scroll to position [19, 0]
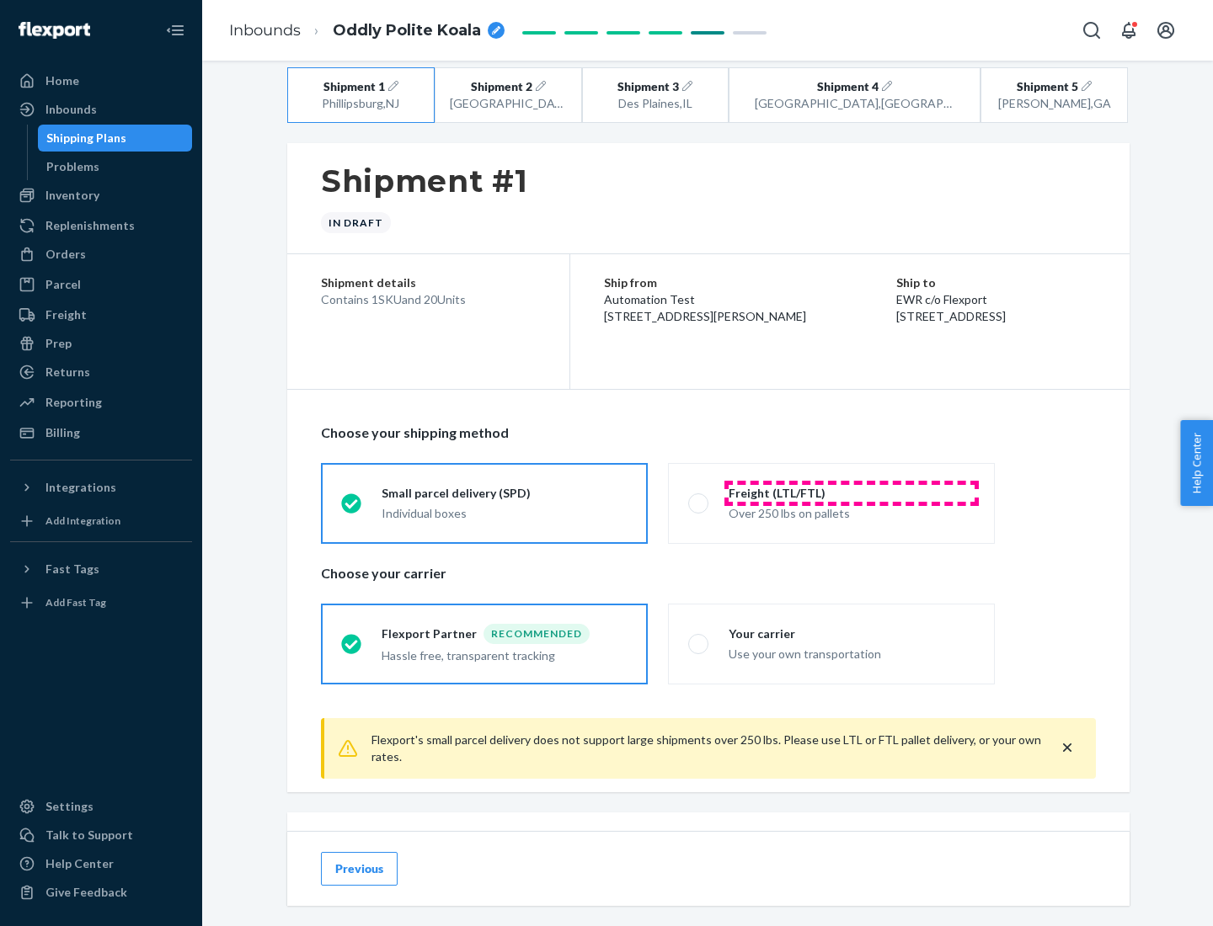
click at [851, 493] on div "Freight (LTL/FTL)" at bounding box center [852, 493] width 246 height 17
click at [699, 498] on input "Freight (LTL/FTL) Over 250 lbs on pallets" at bounding box center [693, 503] width 11 height 11
radio input "true"
radio input "false"
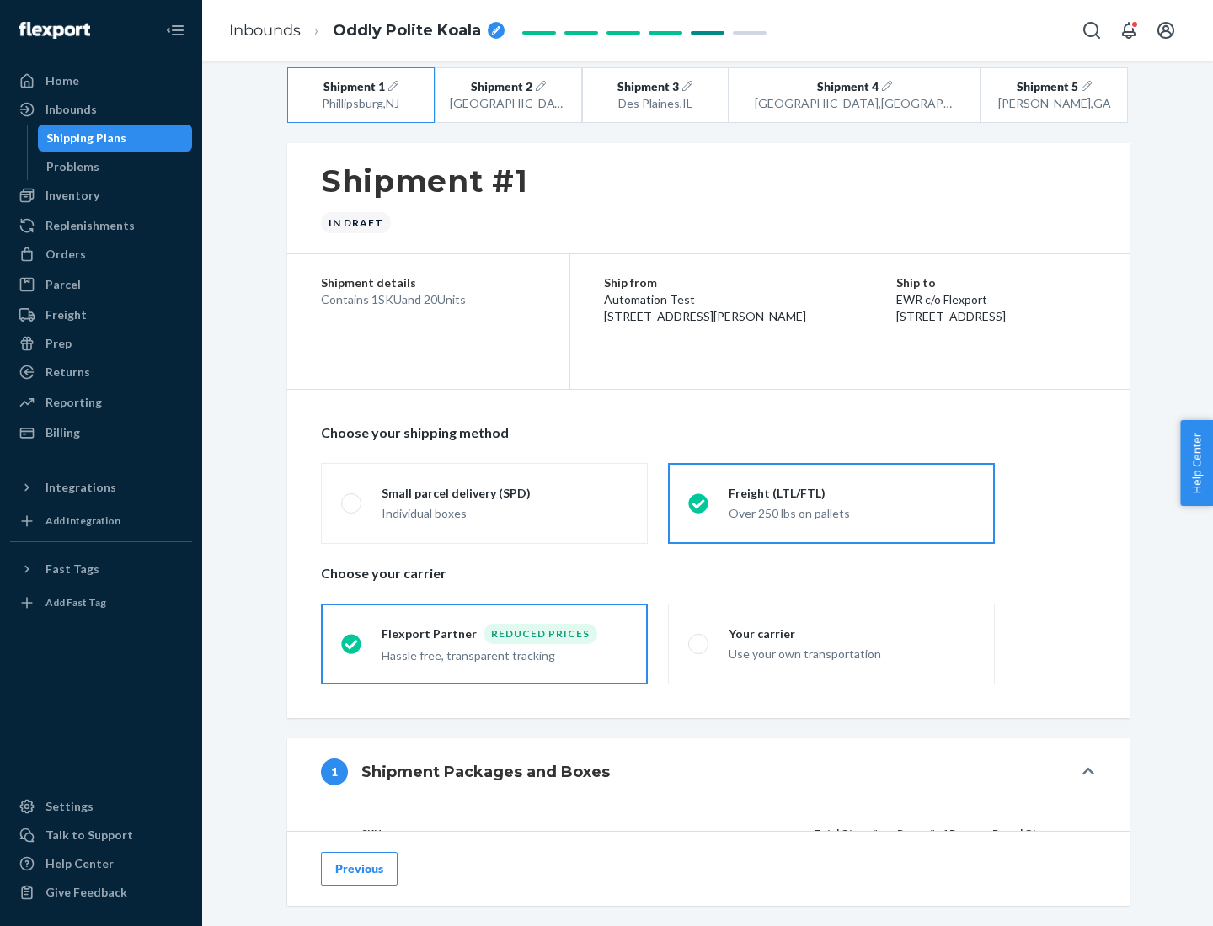
scroll to position [159, 0]
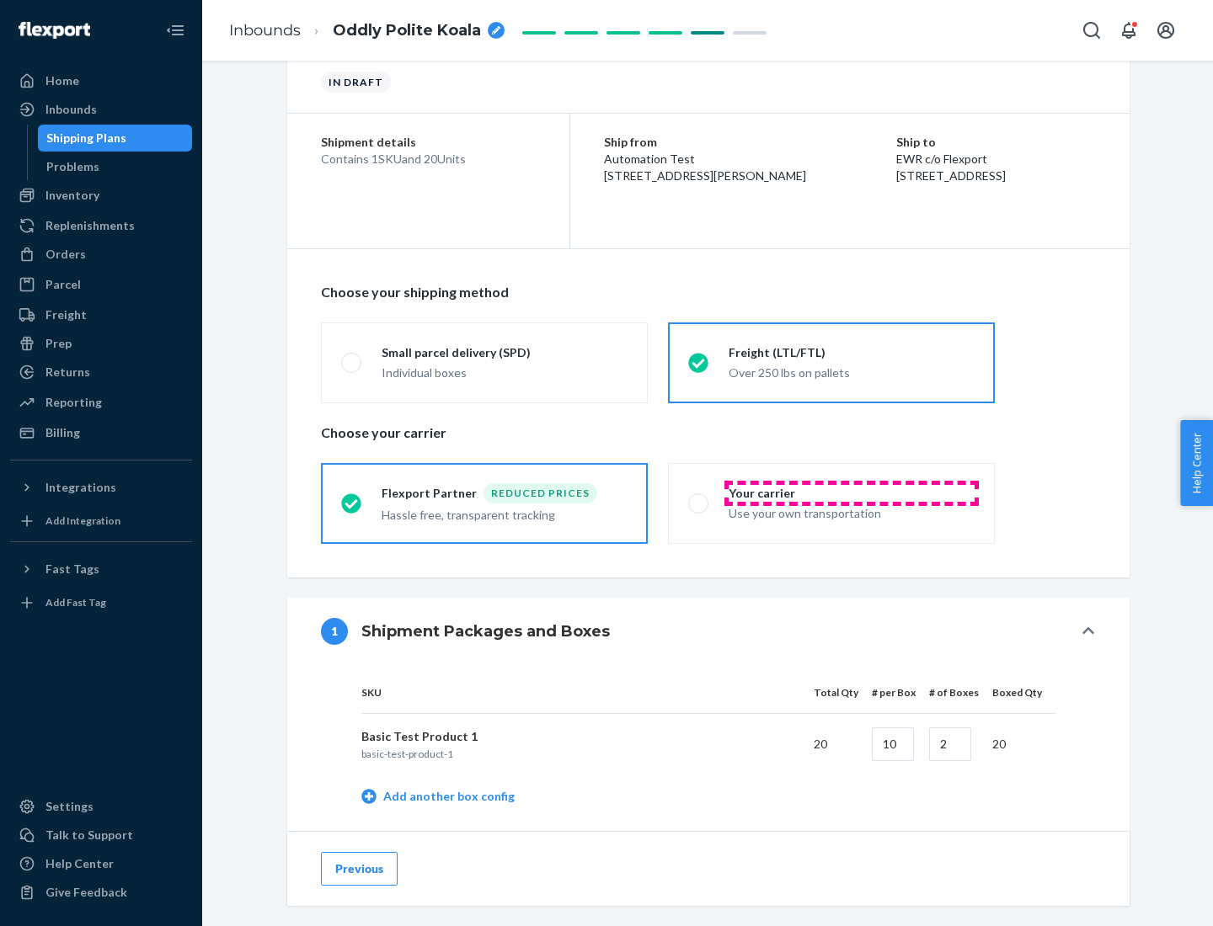
click at [851, 493] on div "Your carrier" at bounding box center [852, 493] width 246 height 17
click at [699, 498] on input "Your carrier Use your own transportation" at bounding box center [693, 503] width 11 height 11
radio input "true"
radio input "false"
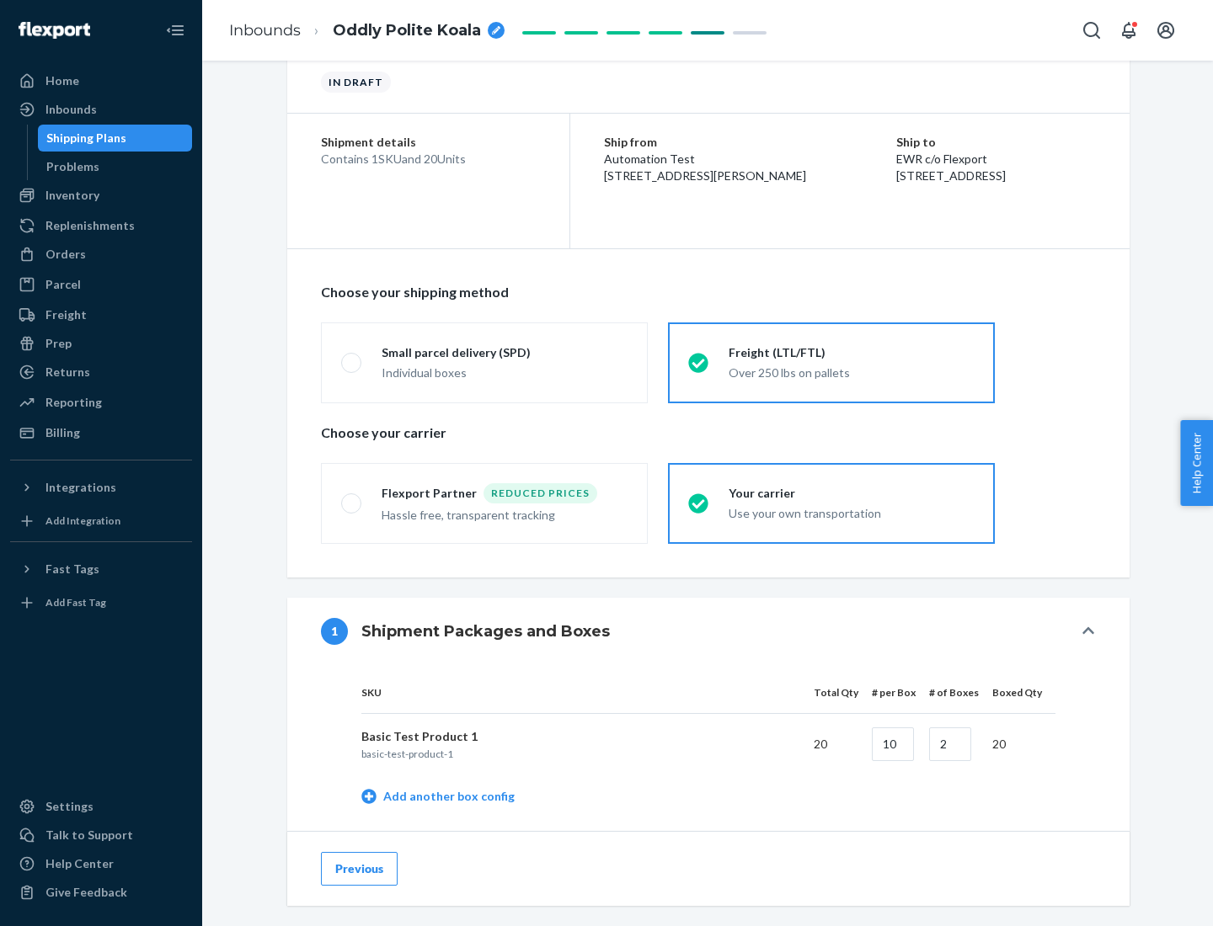
scroll to position [532, 0]
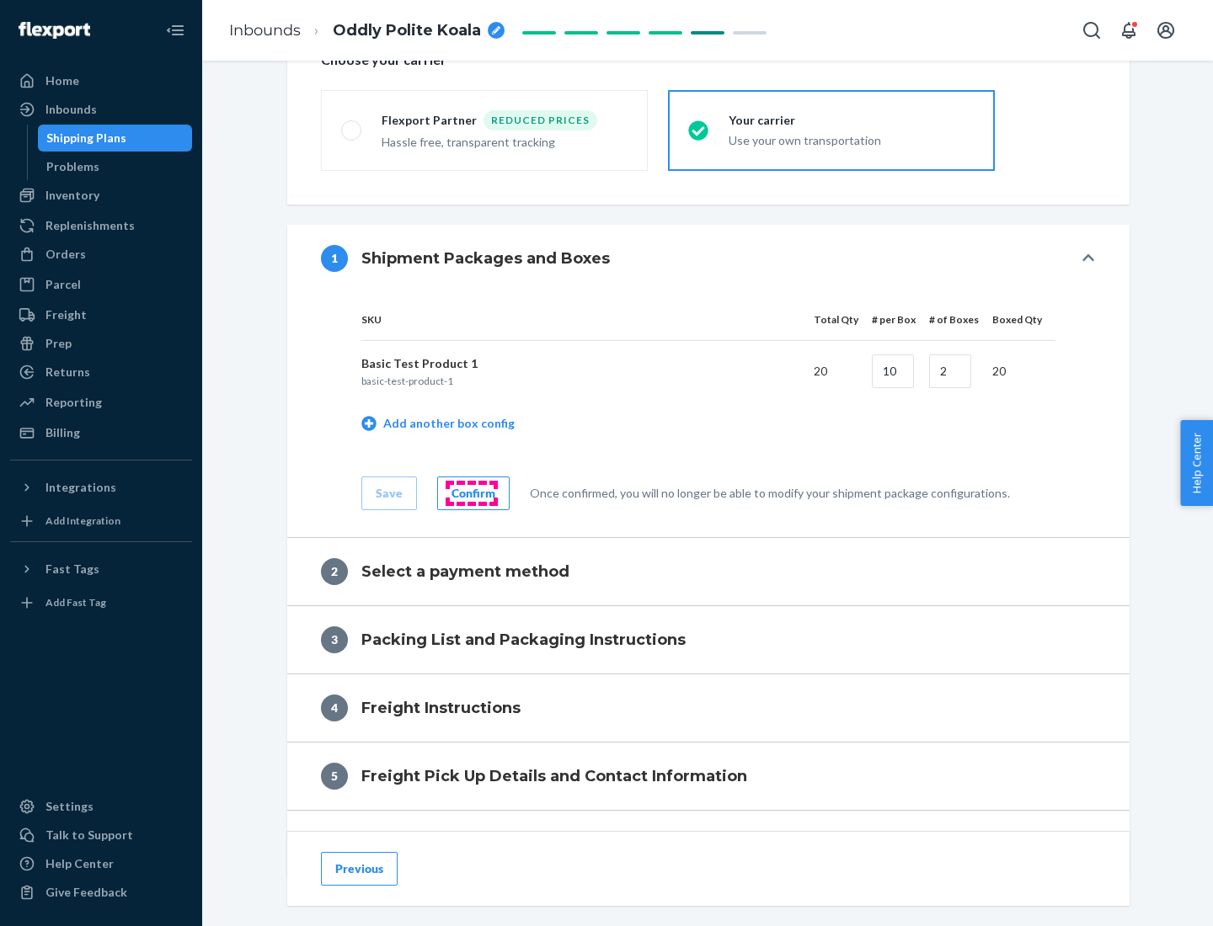
click at [471, 493] on div "Confirm" at bounding box center [473, 493] width 44 height 17
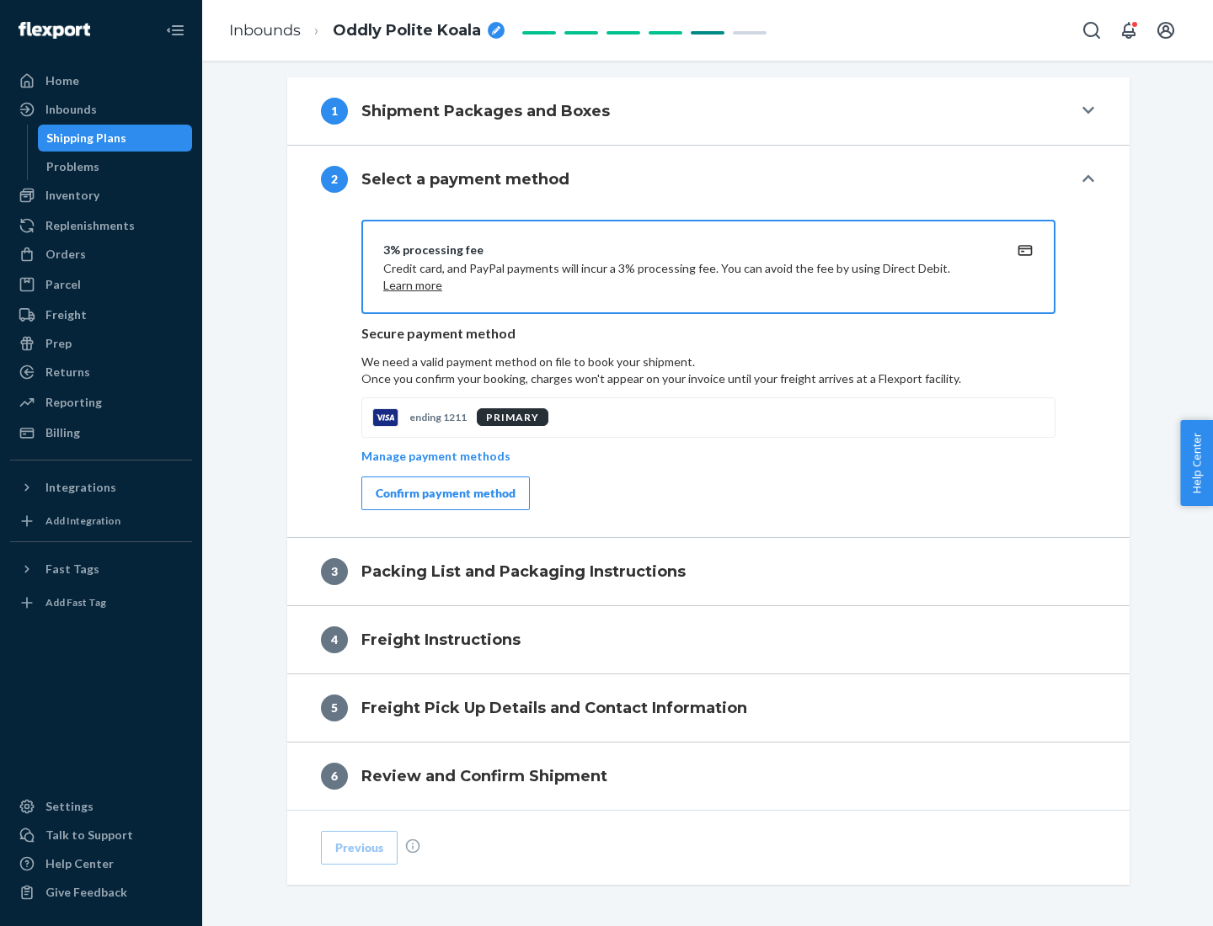
click at [444, 494] on div "Confirm payment method" at bounding box center [446, 493] width 140 height 17
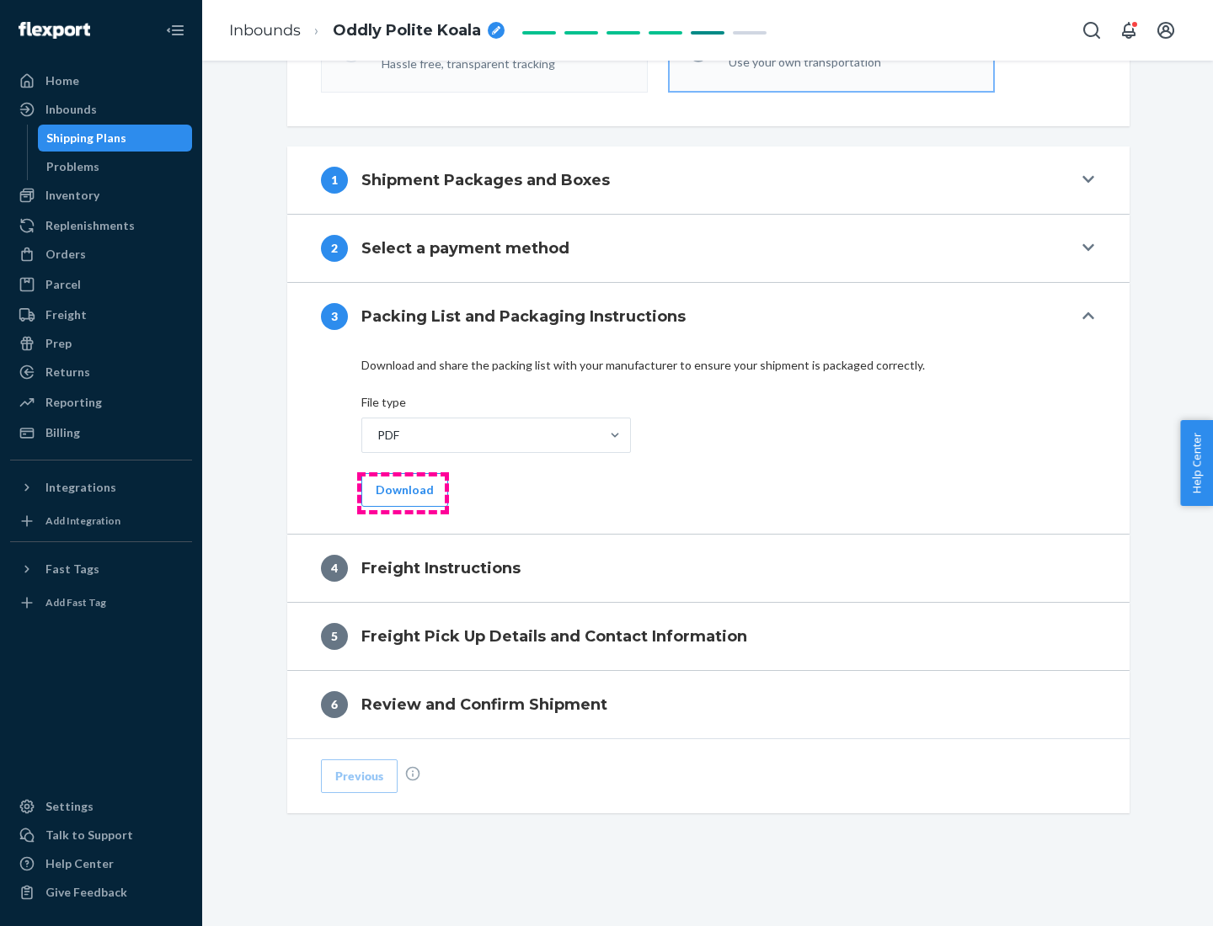
scroll to position [607, 0]
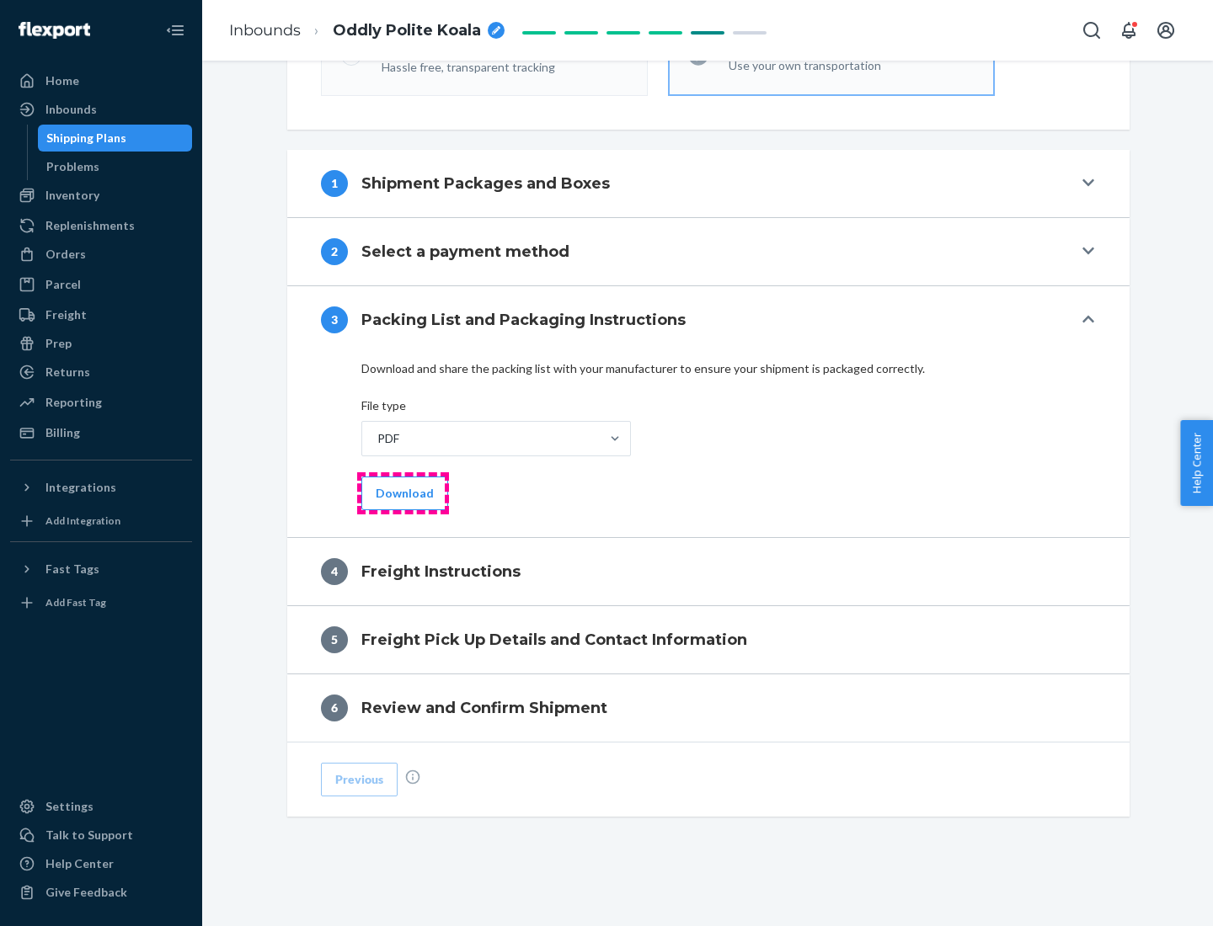
click at [403, 493] on button "Download" at bounding box center [404, 494] width 87 height 34
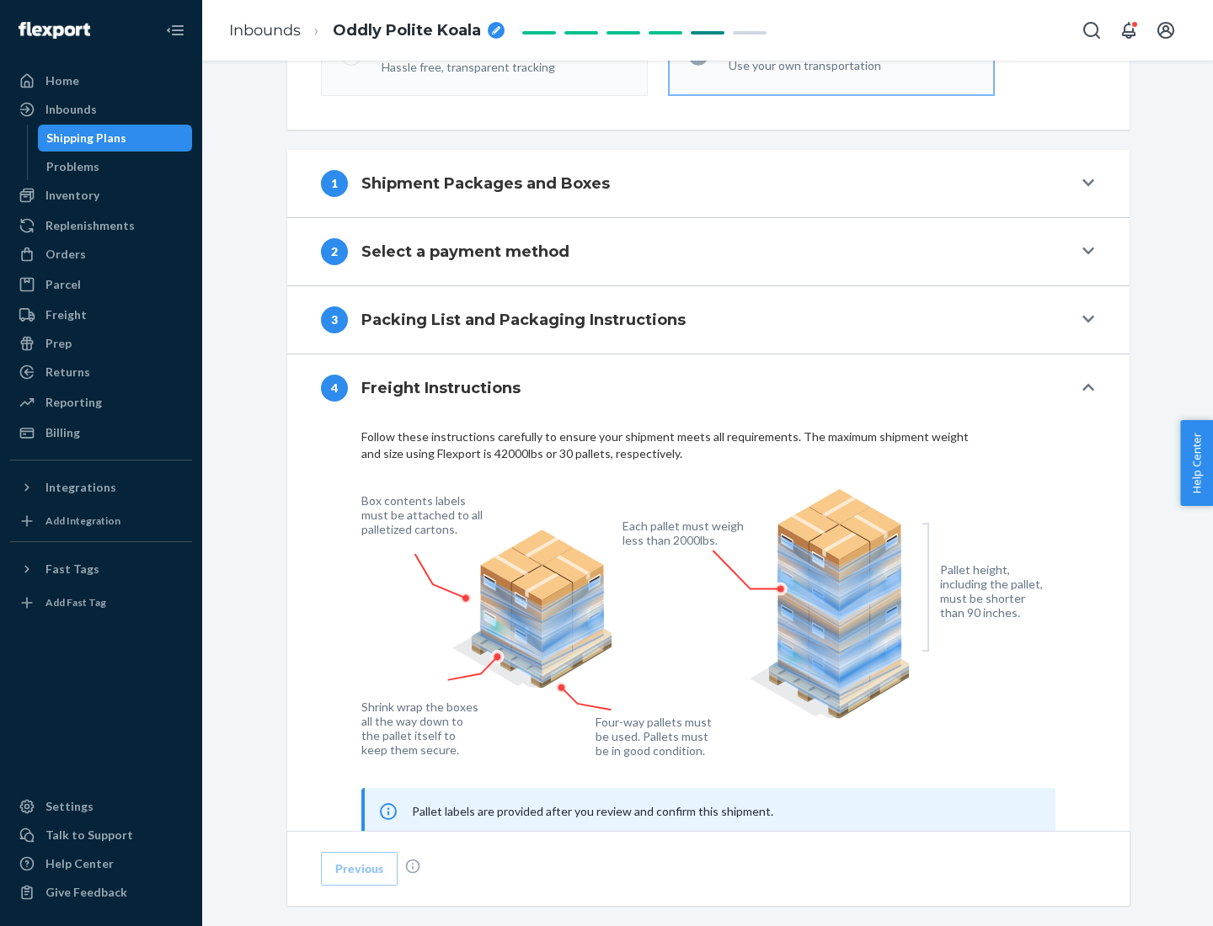
scroll to position [1018, 0]
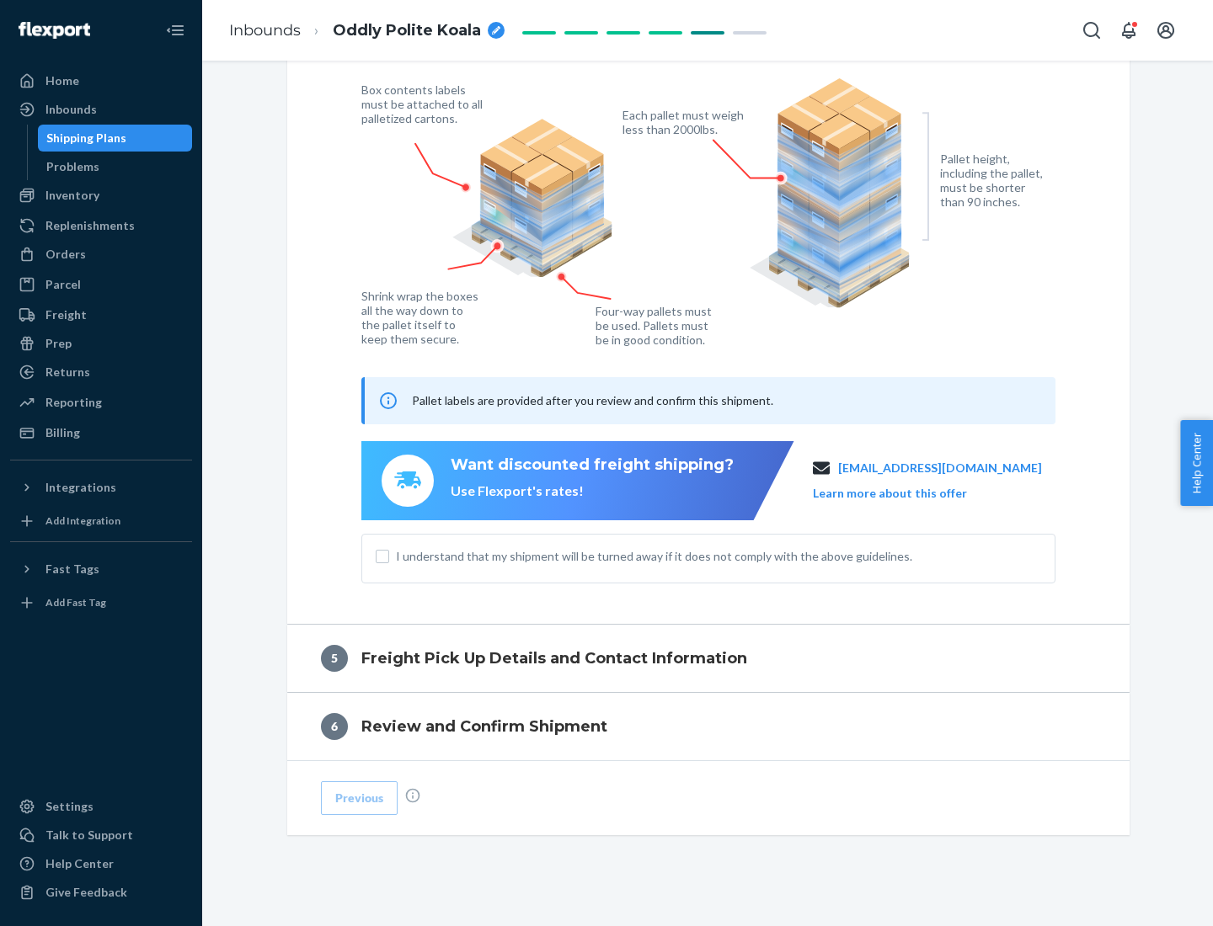
click at [910, 493] on button "Learn more about this offer" at bounding box center [890, 493] width 154 height 17
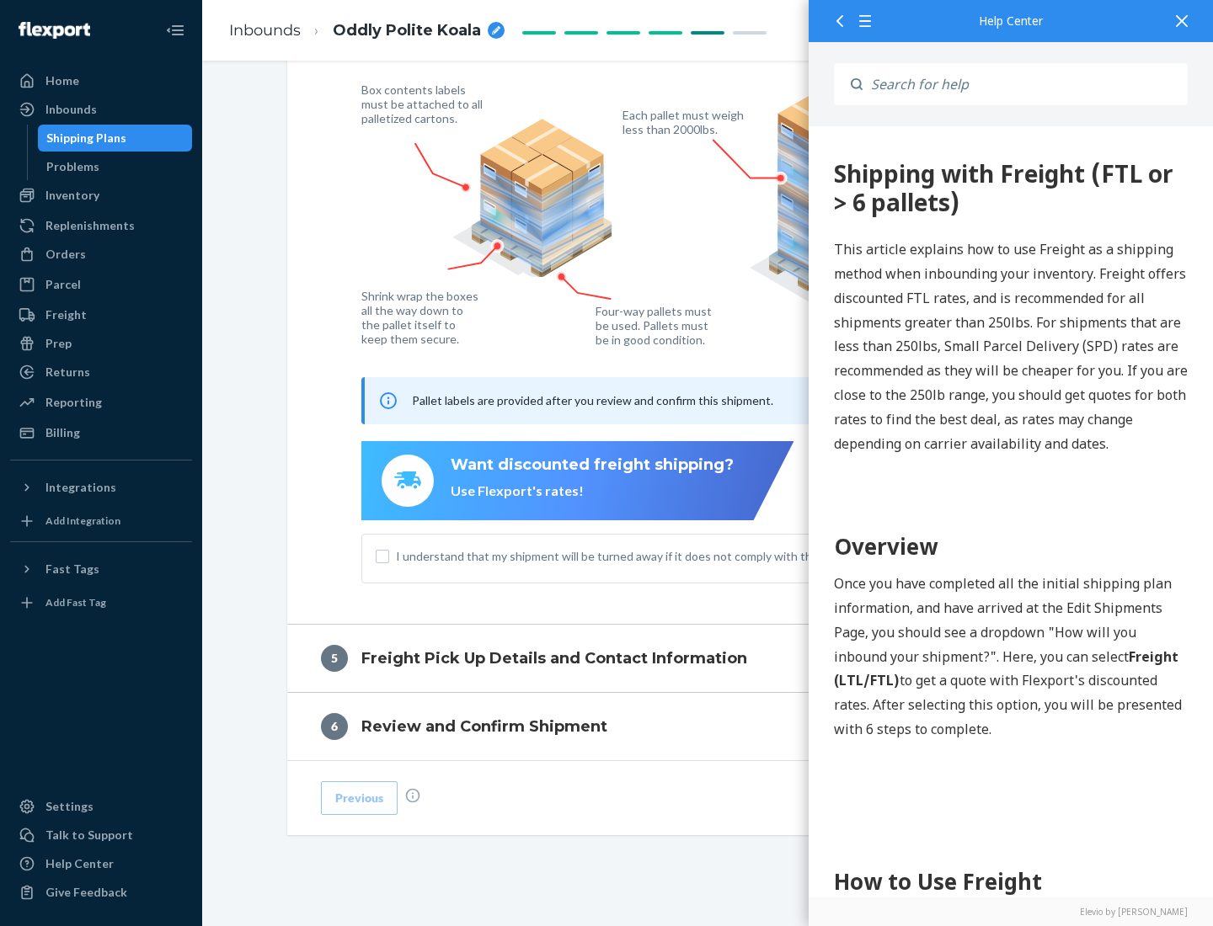
scroll to position [0, 0]
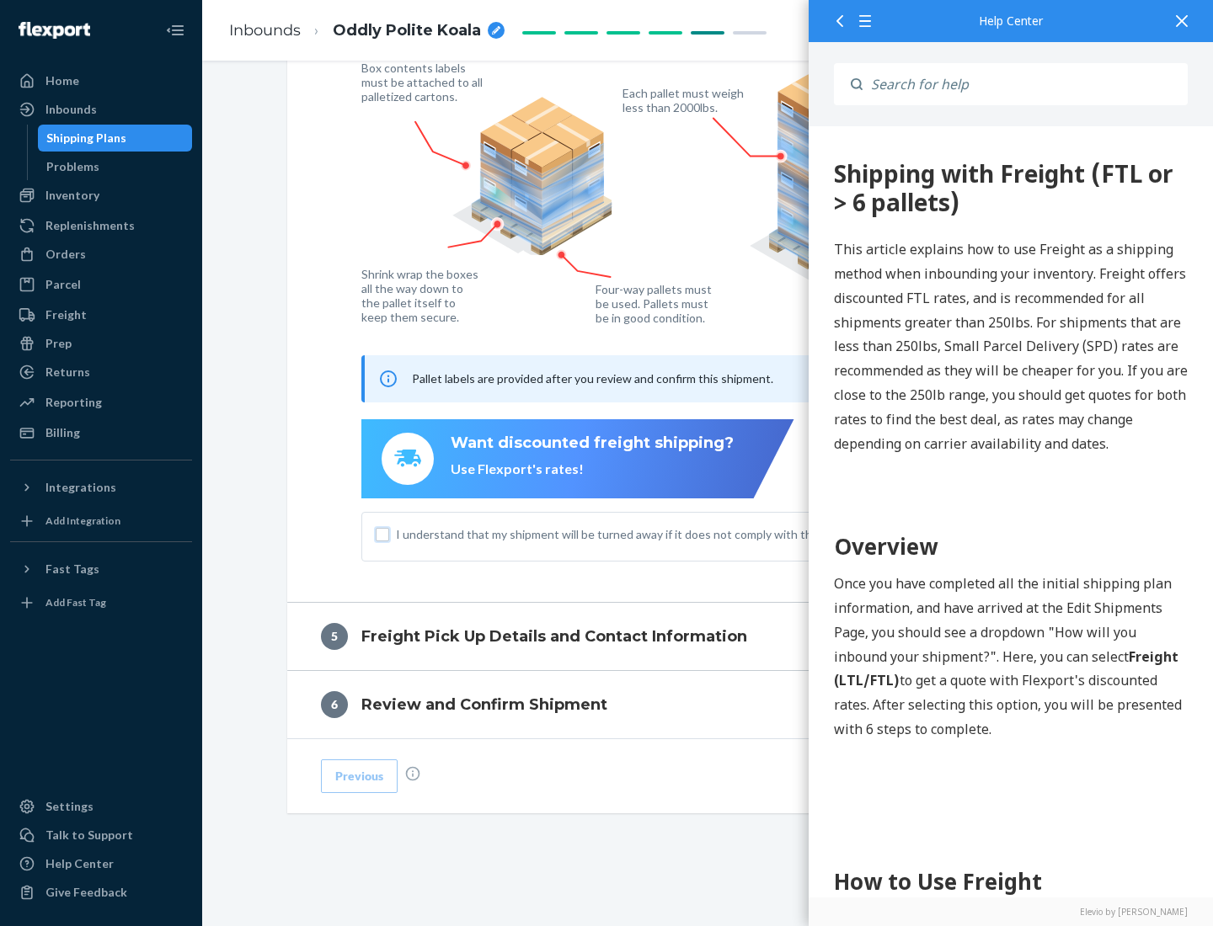
click at [382, 534] on input "I understand that my shipment will be turned away if it does not comply with th…" at bounding box center [382, 534] width 13 height 13
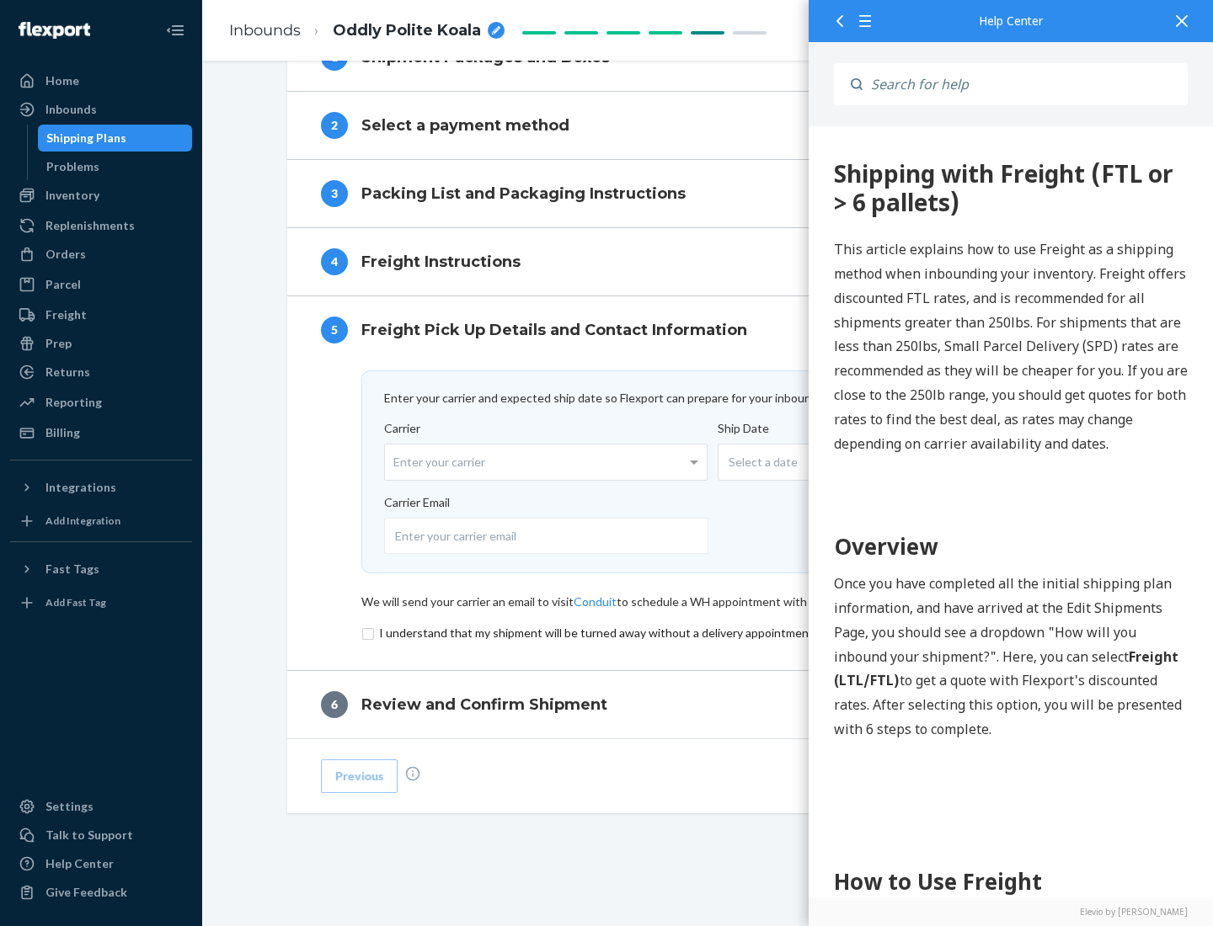
scroll to position [734, 0]
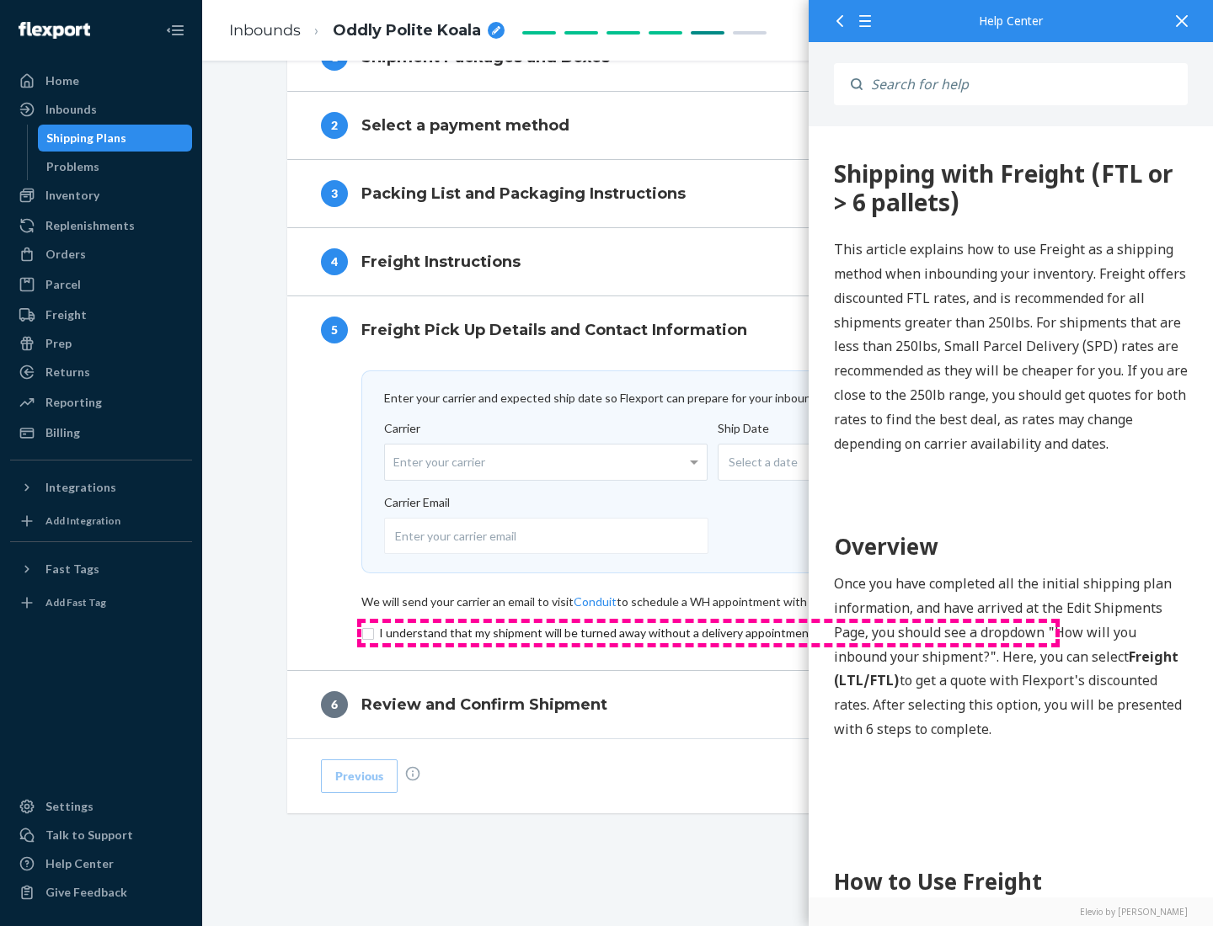
click at [708, 633] on input "checkbox" at bounding box center [708, 633] width 694 height 20
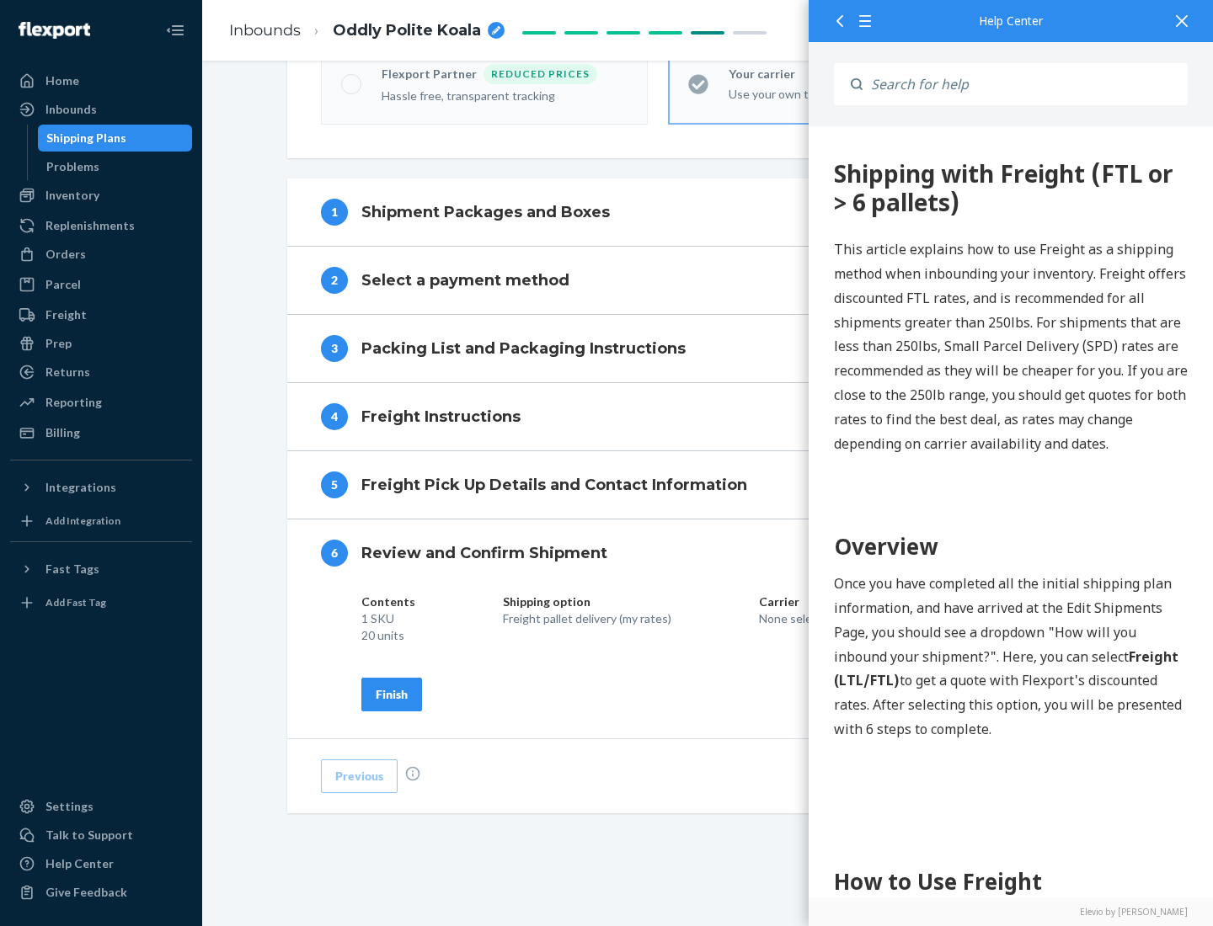
click at [392, 694] on div "Finish" at bounding box center [392, 694] width 32 height 17
